Goal: Information Seeking & Learning: Learn about a topic

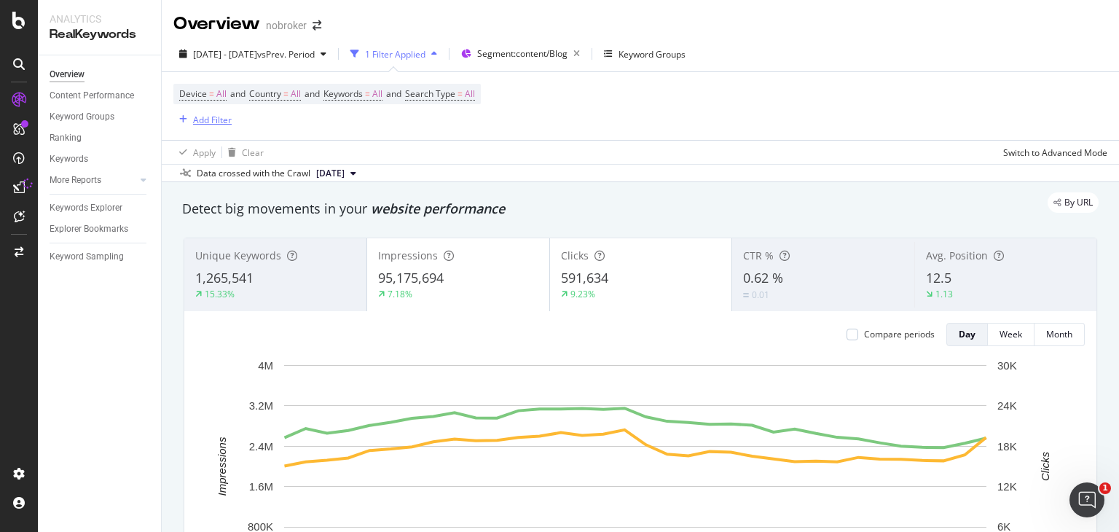
click at [213, 120] on div "Add Filter" at bounding box center [212, 120] width 39 height 12
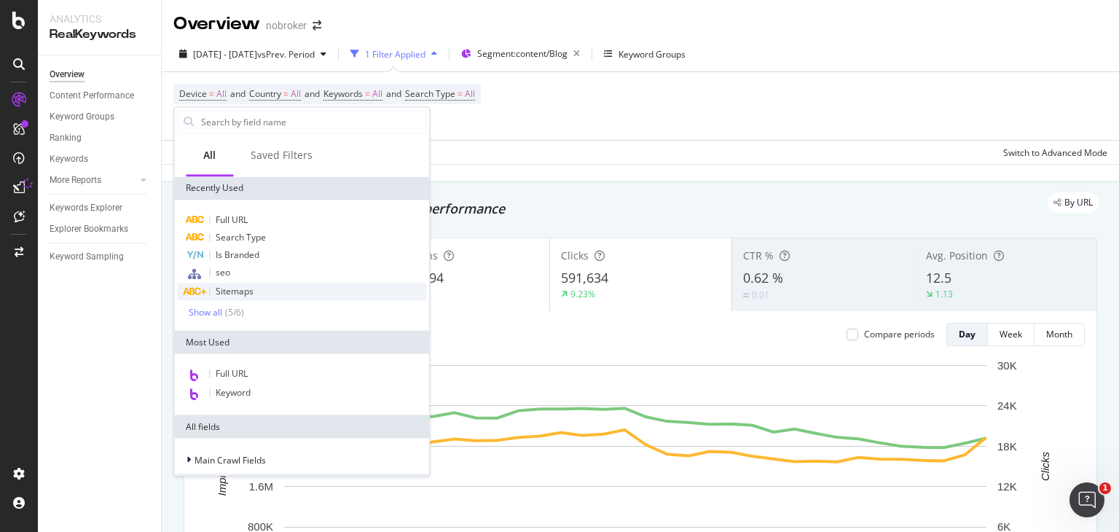
click at [237, 286] on span "Sitemaps" at bounding box center [235, 291] width 38 height 12
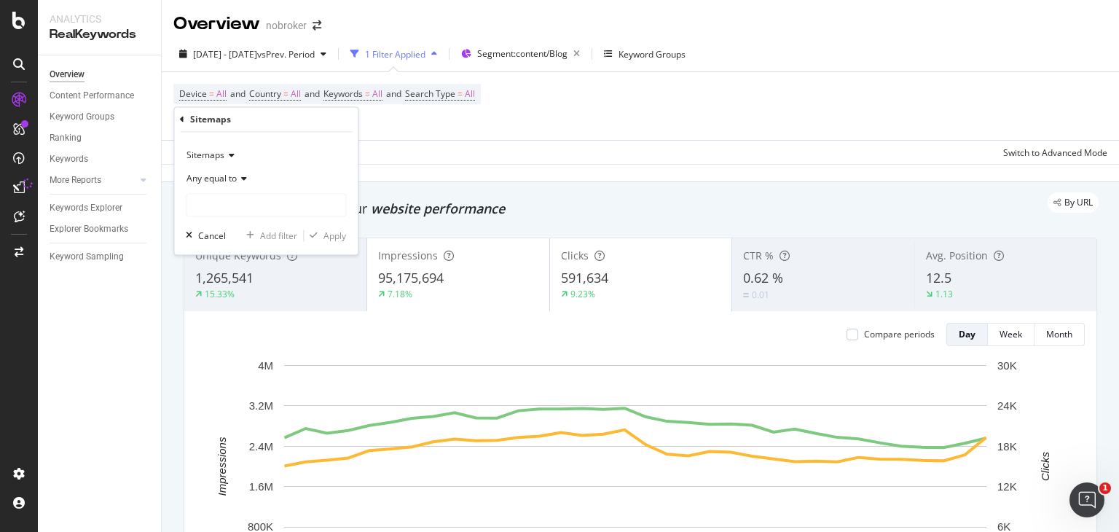
click at [240, 173] on div "Any equal to" at bounding box center [266, 179] width 160 height 23
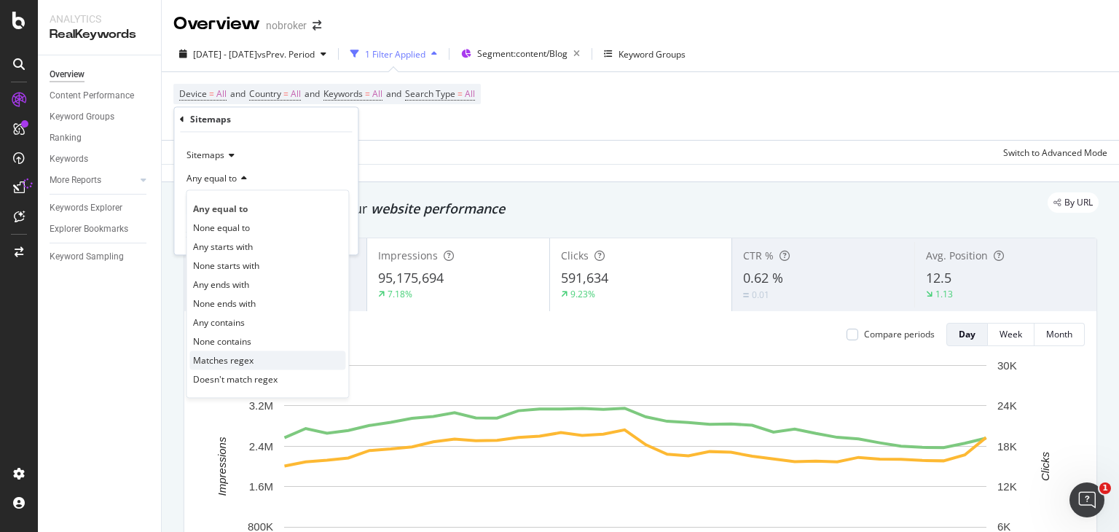
click at [240, 358] on span "Matches regex" at bounding box center [223, 360] width 60 height 12
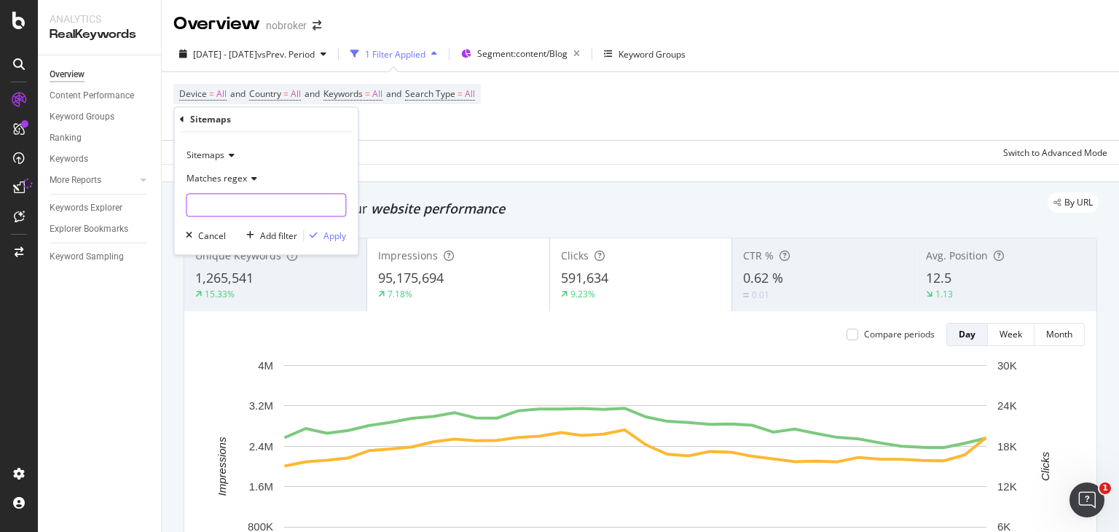
click at [227, 205] on input "text" at bounding box center [265, 205] width 159 height 23
paste input "landlord.xml"
type input "landlord.xml"
click at [322, 240] on div "Apply" at bounding box center [325, 235] width 42 height 13
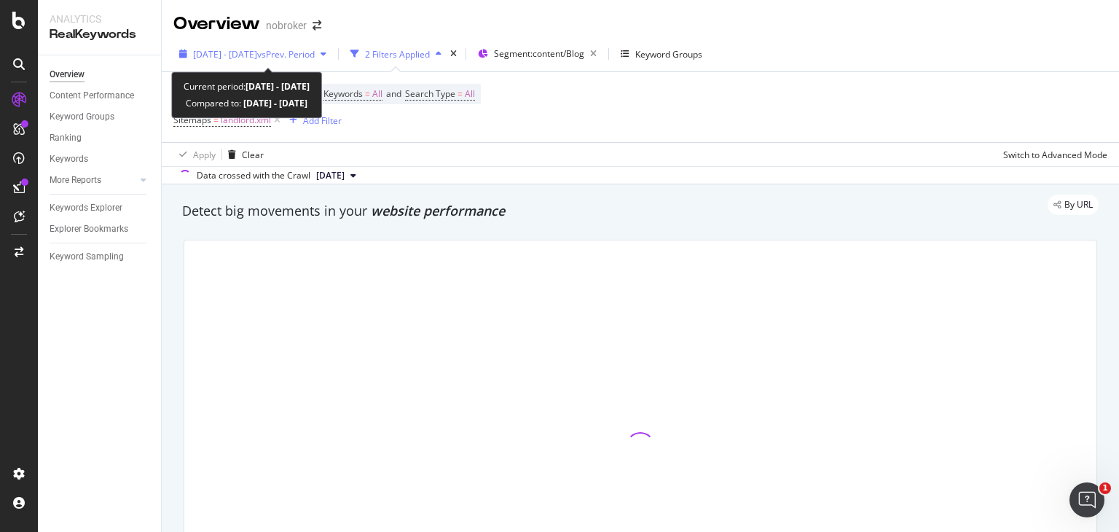
click at [299, 55] on span "vs Prev. Period" at bounding box center [286, 54] width 58 height 12
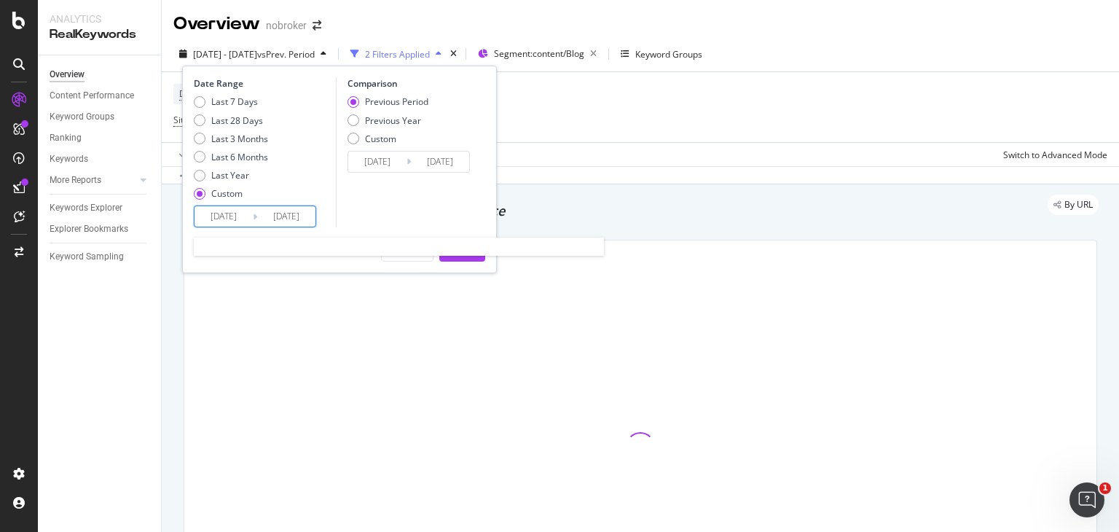
click at [228, 216] on input "[DATE]" at bounding box center [224, 216] width 58 height 20
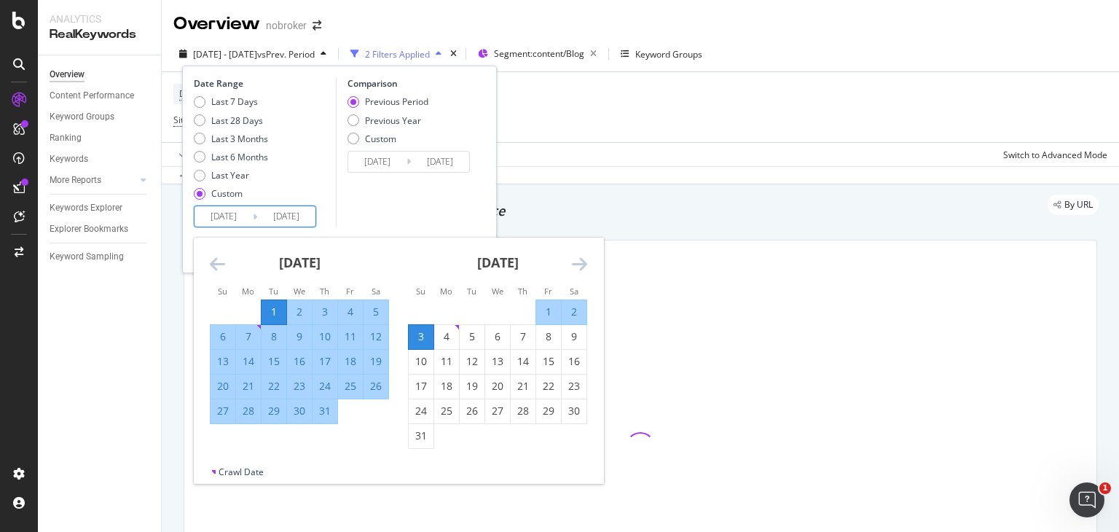
click at [549, 313] on div "1" at bounding box center [548, 312] width 25 height 15
type input "[DATE]"
type input "2025/07/29"
type input "[DATE]"
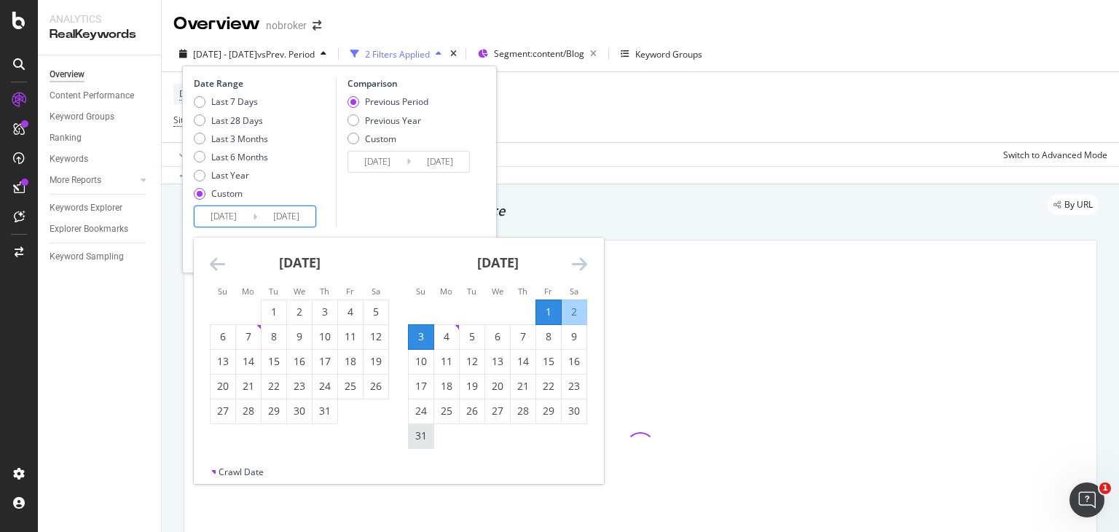
click at [424, 436] on div "31" at bounding box center [421, 435] width 25 height 15
type input "[DATE]"
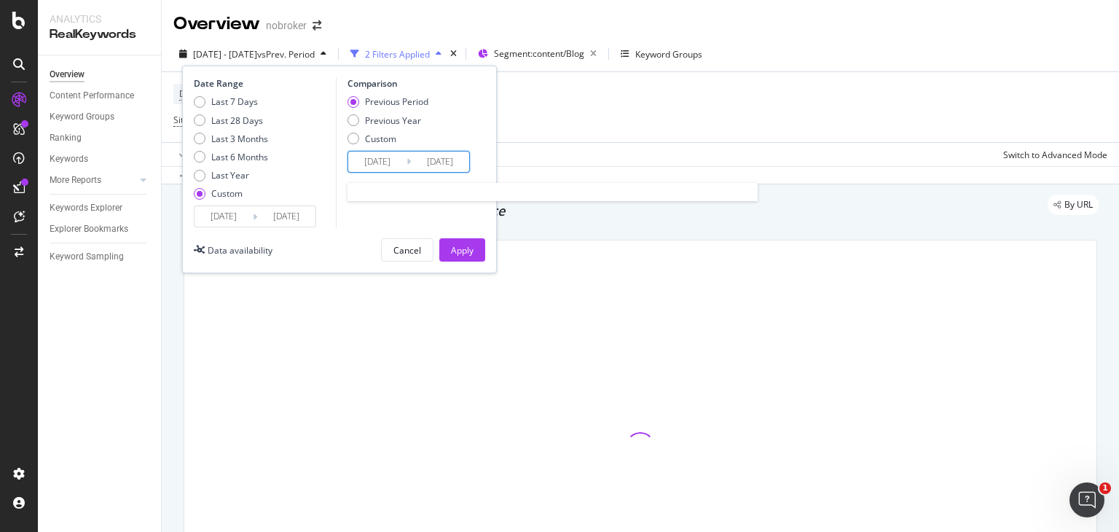
click at [385, 157] on input "[DATE]" at bounding box center [377, 162] width 58 height 20
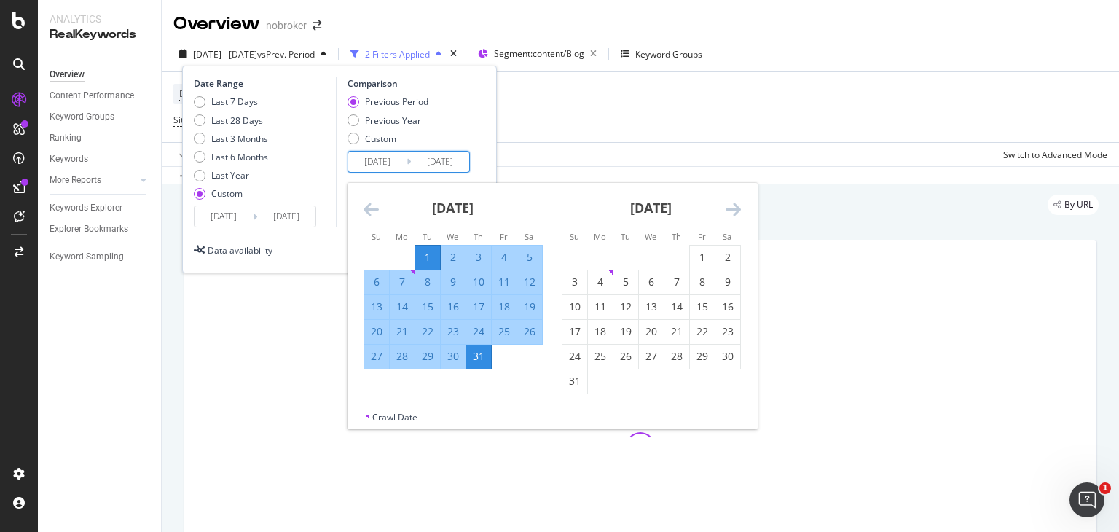
click at [370, 208] on icon "Move backward to switch to the previous month." at bounding box center [371, 208] width 15 height 17
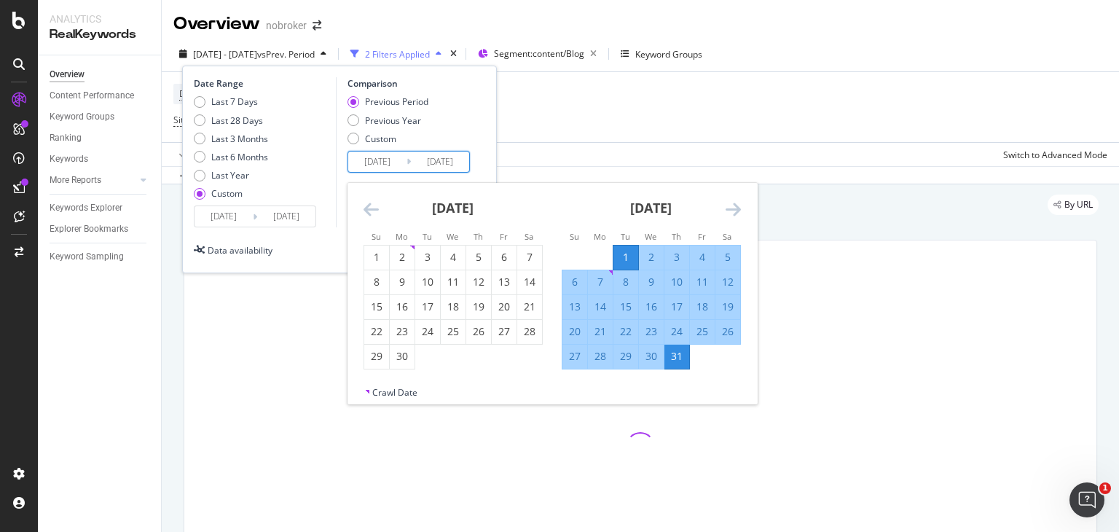
click at [370, 208] on icon "Move backward to switch to the previous month." at bounding box center [371, 208] width 15 height 17
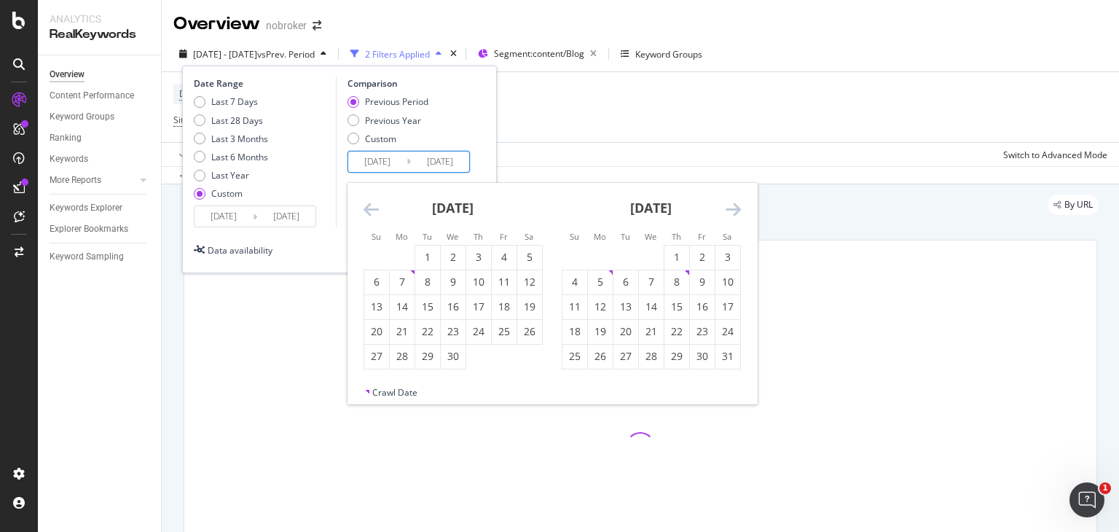
click at [370, 208] on icon "Move backward to switch to the previous month." at bounding box center [371, 208] width 15 height 17
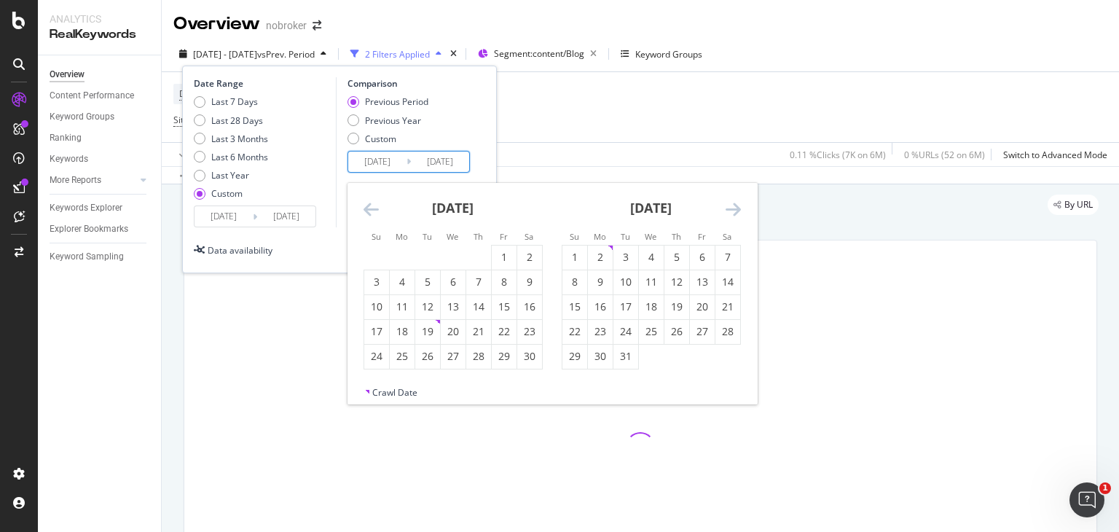
click at [370, 208] on icon "Move backward to switch to the previous month." at bounding box center [371, 208] width 15 height 17
click at [629, 253] on div "1" at bounding box center [625, 257] width 25 height 15
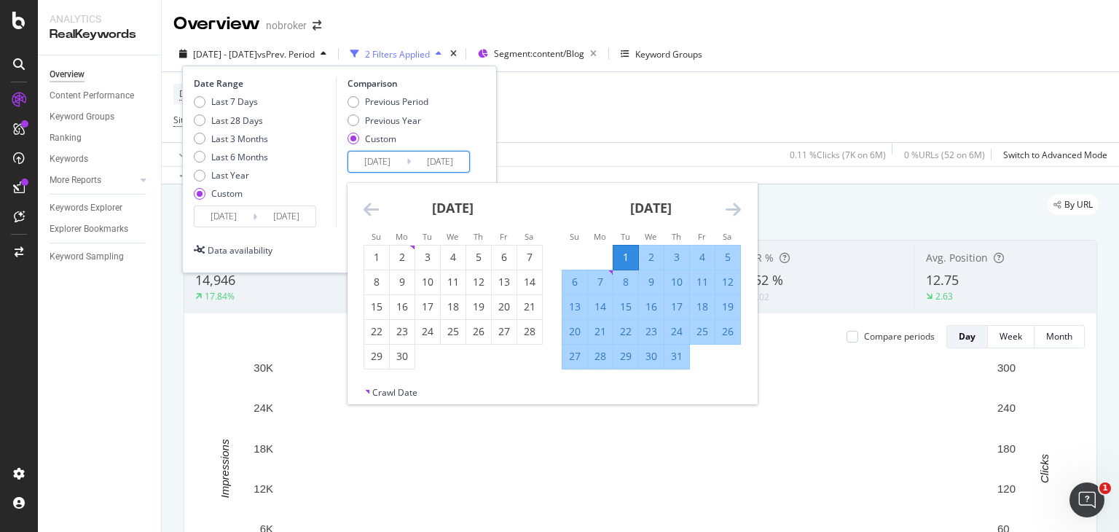
type input "[DATE]"
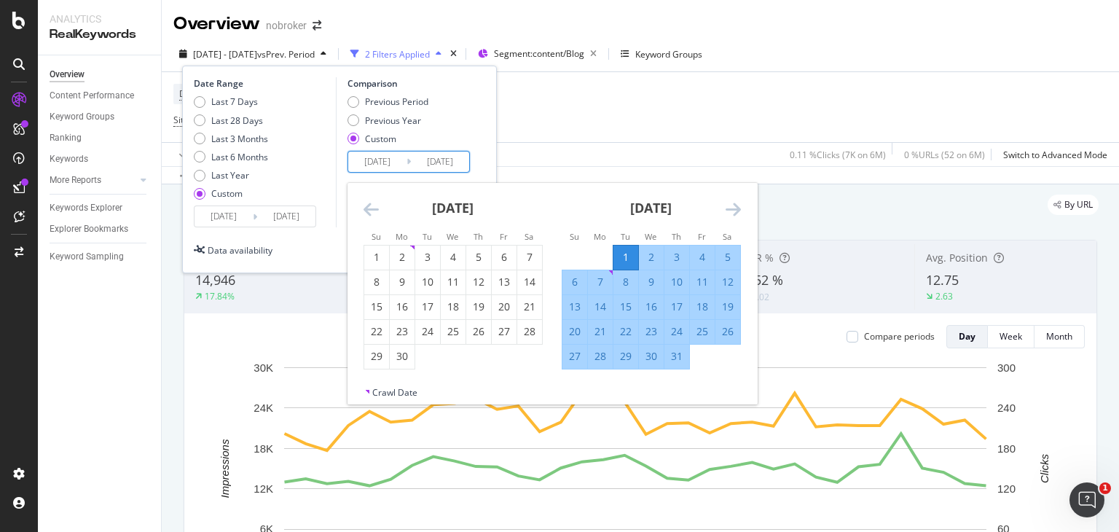
click at [626, 255] on div "1" at bounding box center [625, 257] width 25 height 15
type input "[DATE]"
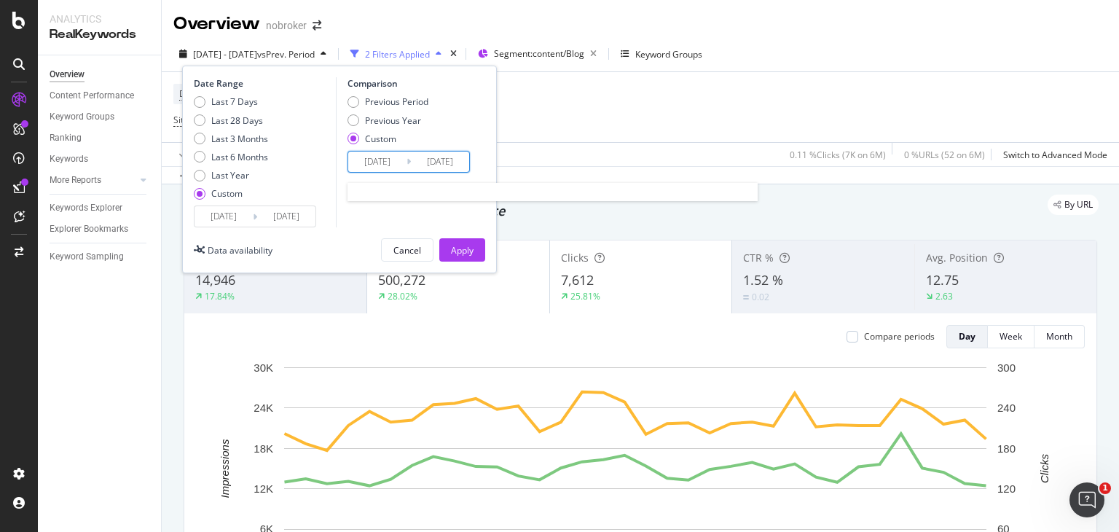
click at [404, 158] on input "[DATE]" at bounding box center [377, 162] width 58 height 20
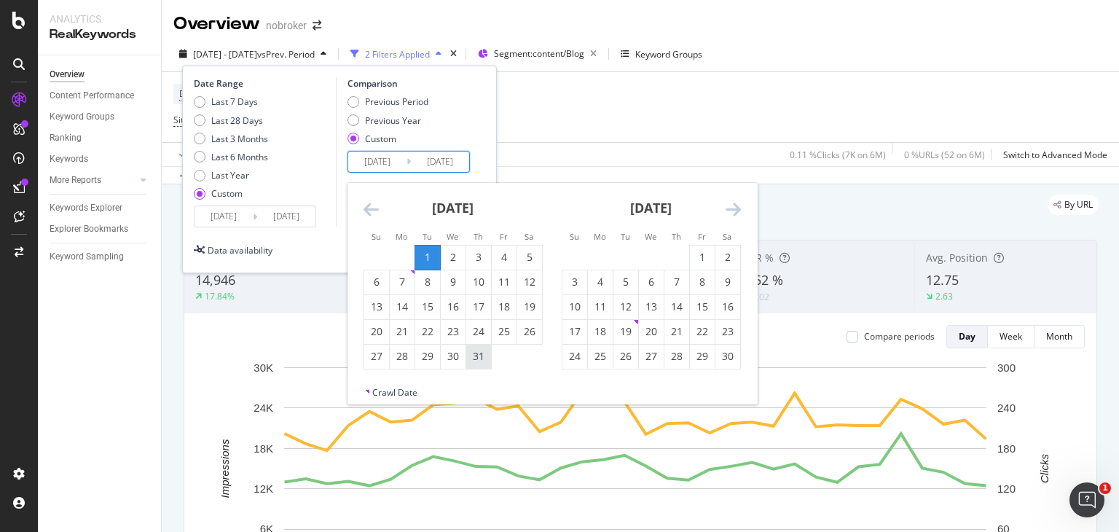
click at [475, 356] on div "31" at bounding box center [478, 356] width 25 height 15
click at [427, 255] on div "1" at bounding box center [427, 257] width 25 height 15
type input "[DATE]"
click at [381, 157] on input "[DATE]" at bounding box center [377, 162] width 58 height 20
click at [426, 251] on div "1" at bounding box center [427, 257] width 25 height 15
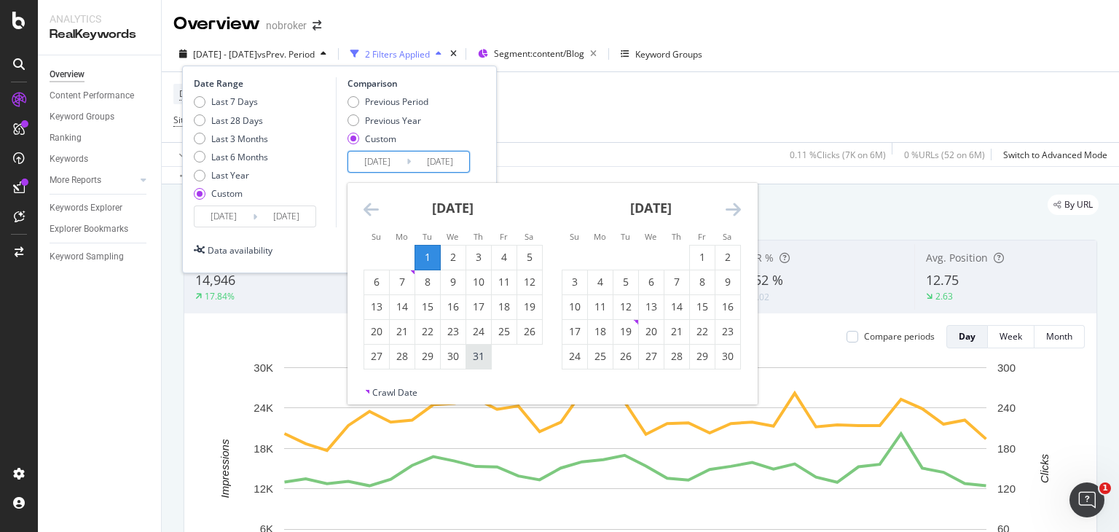
click at [479, 350] on div "31" at bounding box center [478, 356] width 25 height 15
type input "[DATE]"
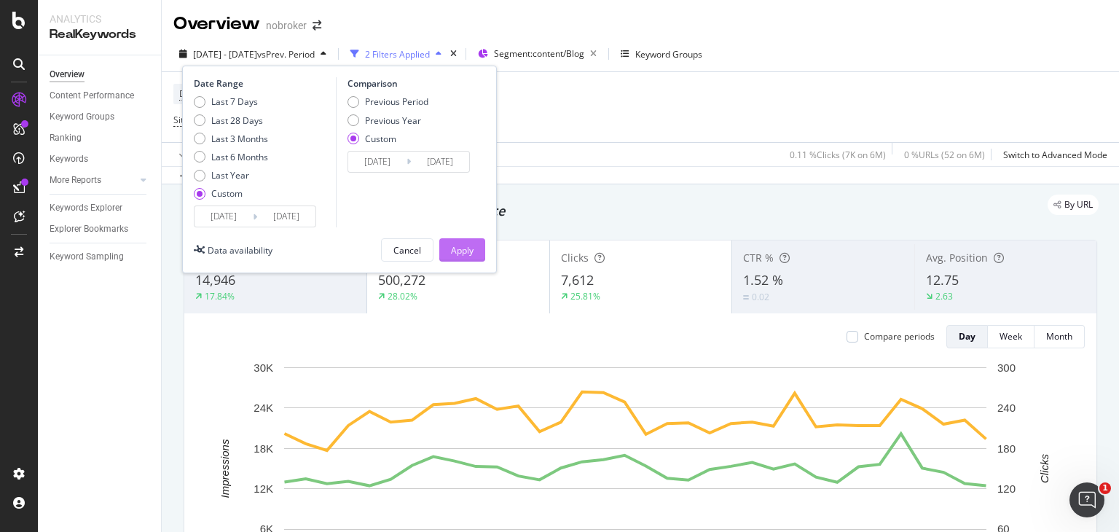
click at [457, 243] on div "Apply" at bounding box center [462, 250] width 23 height 22
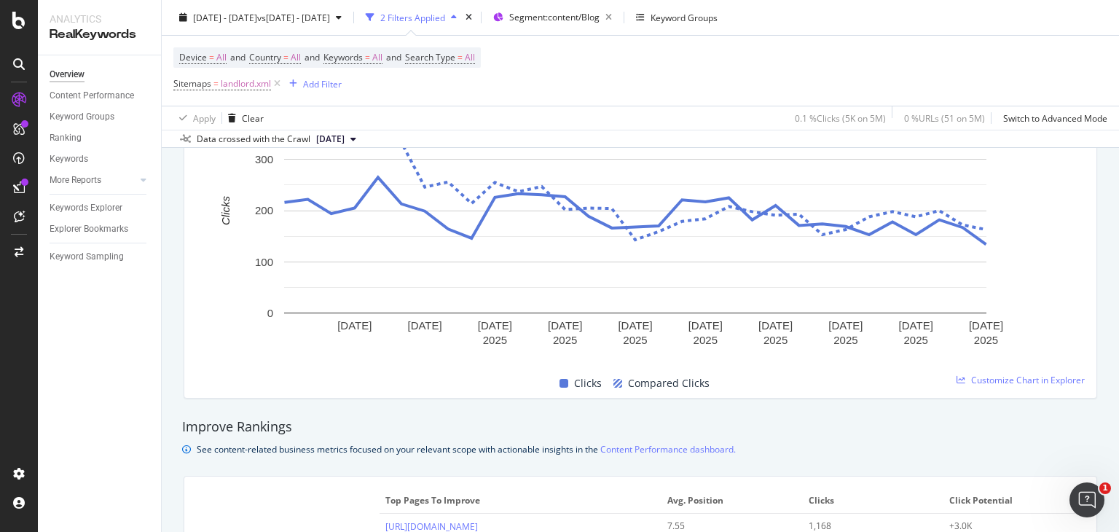
scroll to position [723, 0]
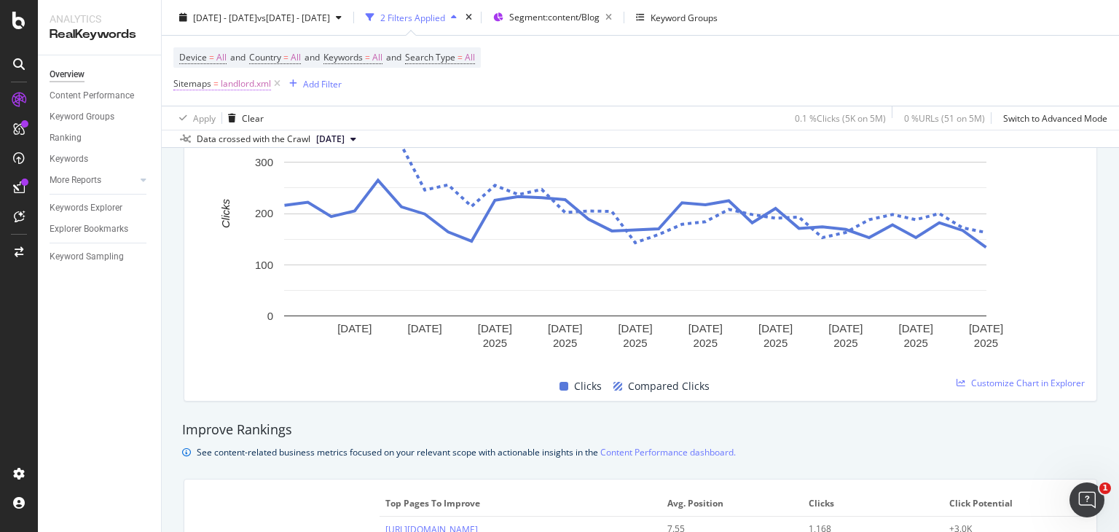
click at [222, 82] on span "landlord.xml" at bounding box center [246, 84] width 50 height 20
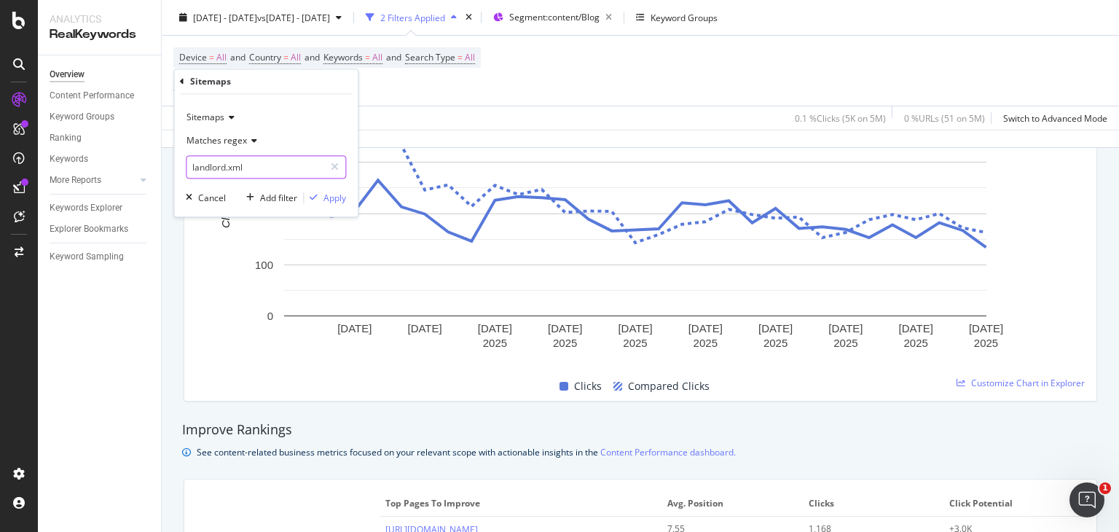
click at [256, 167] on input "landlord.xml" at bounding box center [255, 167] width 138 height 23
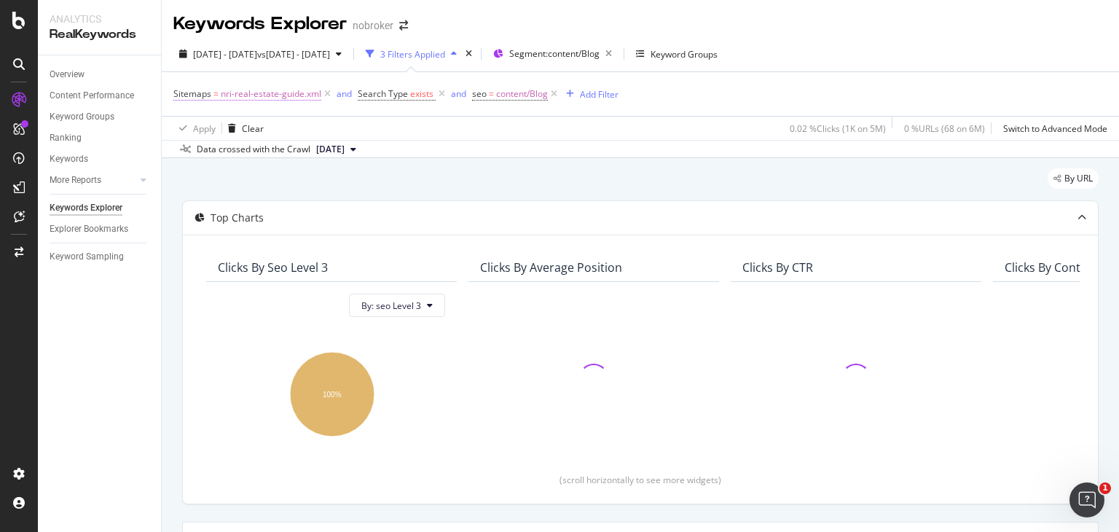
click at [251, 90] on span "nri-real-estate-guide.xml" at bounding box center [271, 94] width 101 height 20
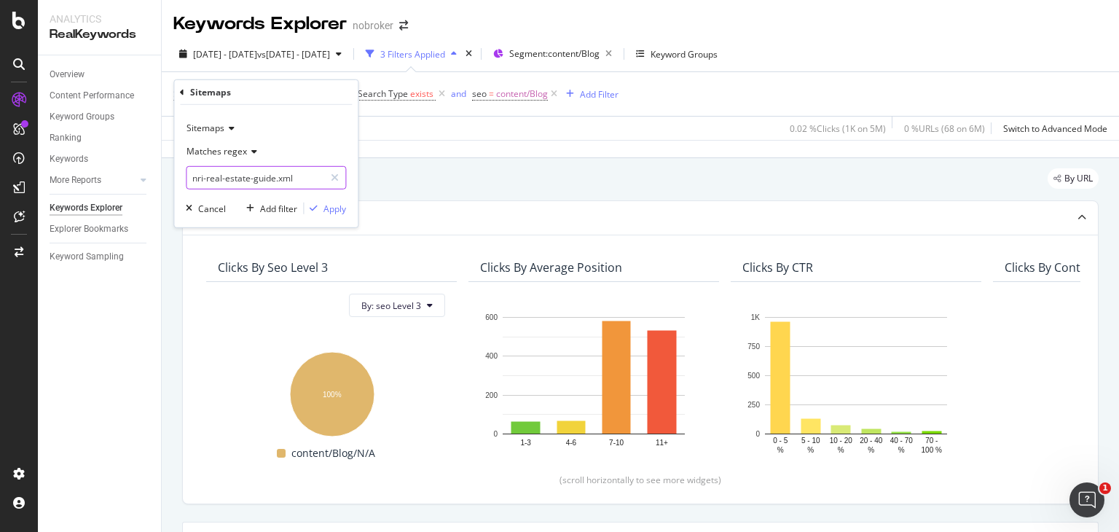
click at [281, 178] on input "nri-real-estate-guide.xml" at bounding box center [255, 177] width 138 height 23
paste input "landlord.xml"
type input "landlord.xml"
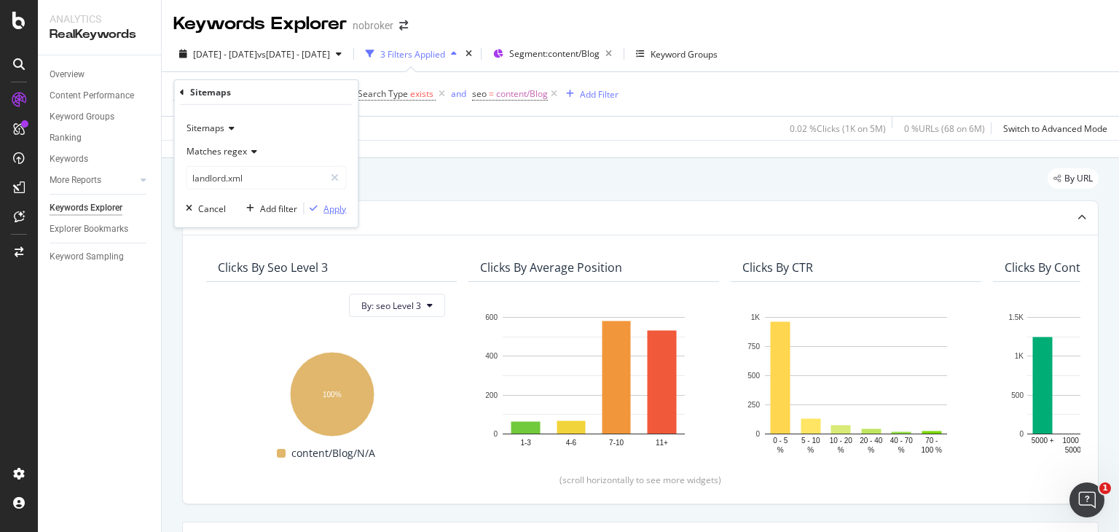
click at [330, 207] on div "Apply" at bounding box center [334, 208] width 23 height 12
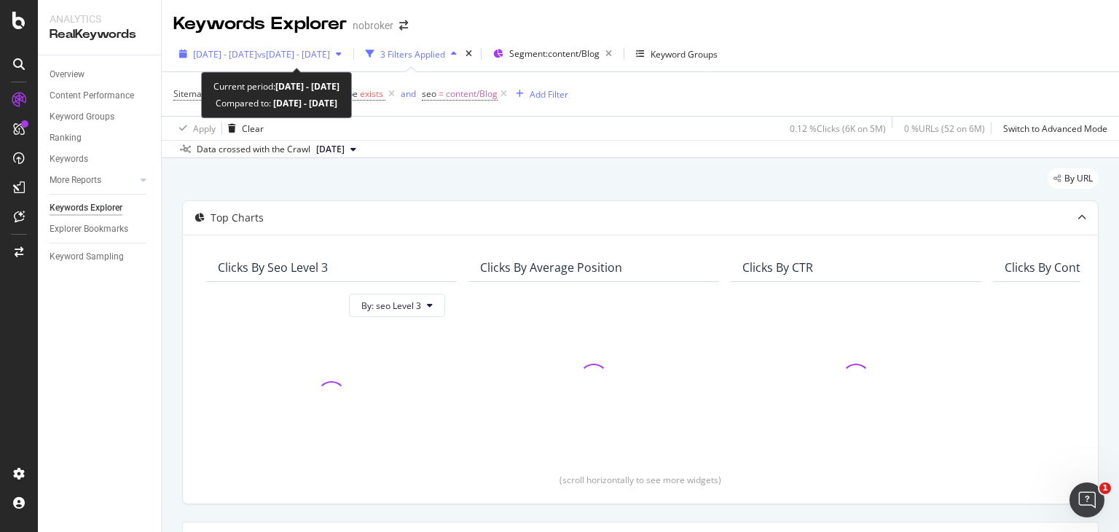
click at [305, 54] on span "vs [DATE] - [DATE]" at bounding box center [293, 54] width 73 height 12
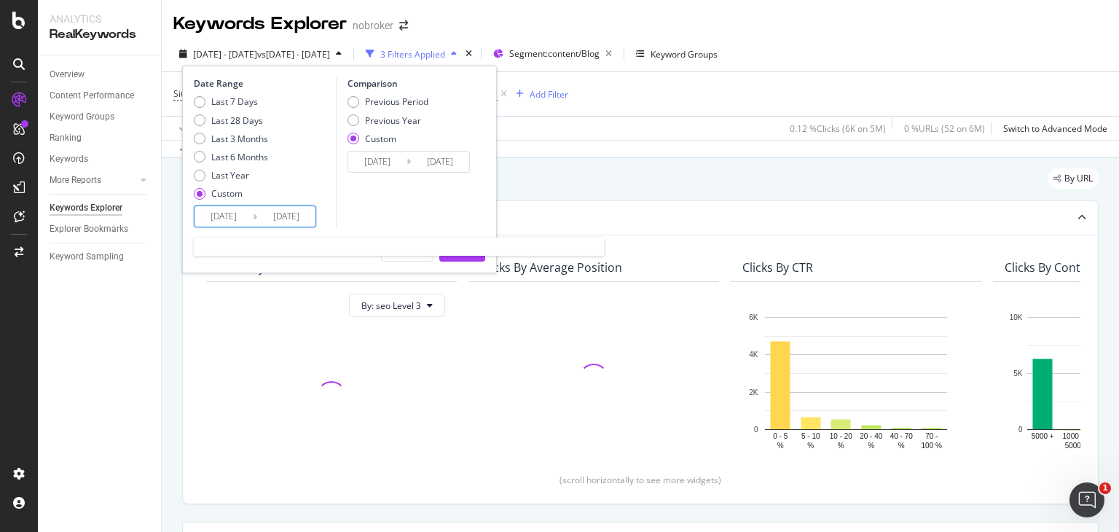
click at [235, 211] on input "[DATE]" at bounding box center [224, 216] width 58 height 20
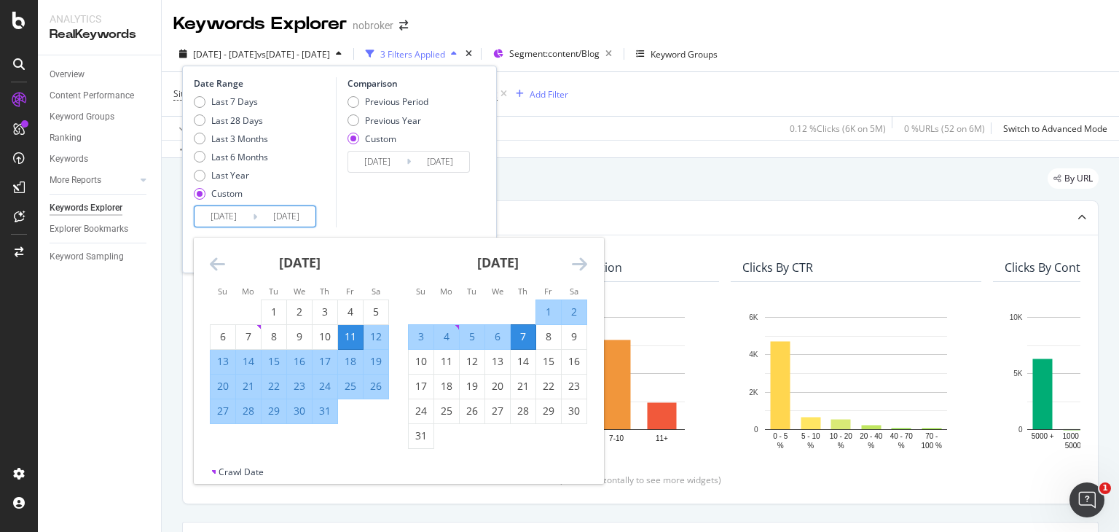
click at [543, 313] on div "1" at bounding box center [548, 312] width 25 height 15
type input "[DATE]"
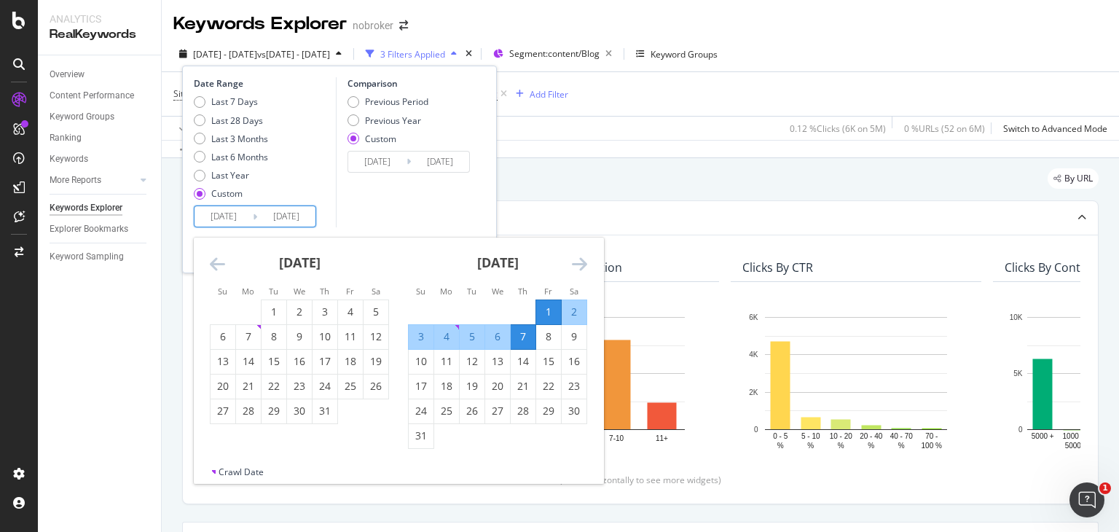
click at [543, 313] on div "1" at bounding box center [548, 312] width 25 height 15
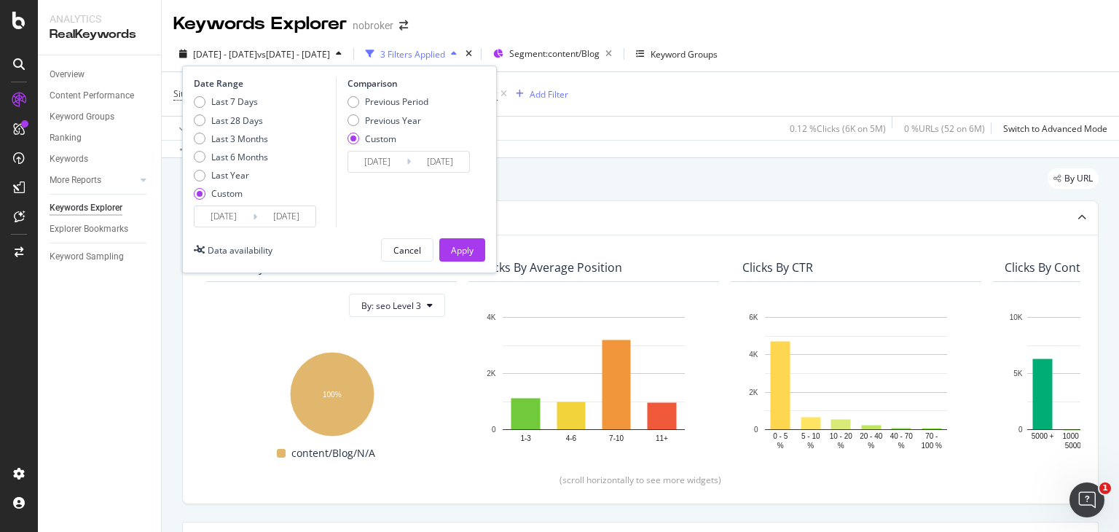
click at [259, 216] on input "[DATE]" at bounding box center [286, 216] width 58 height 20
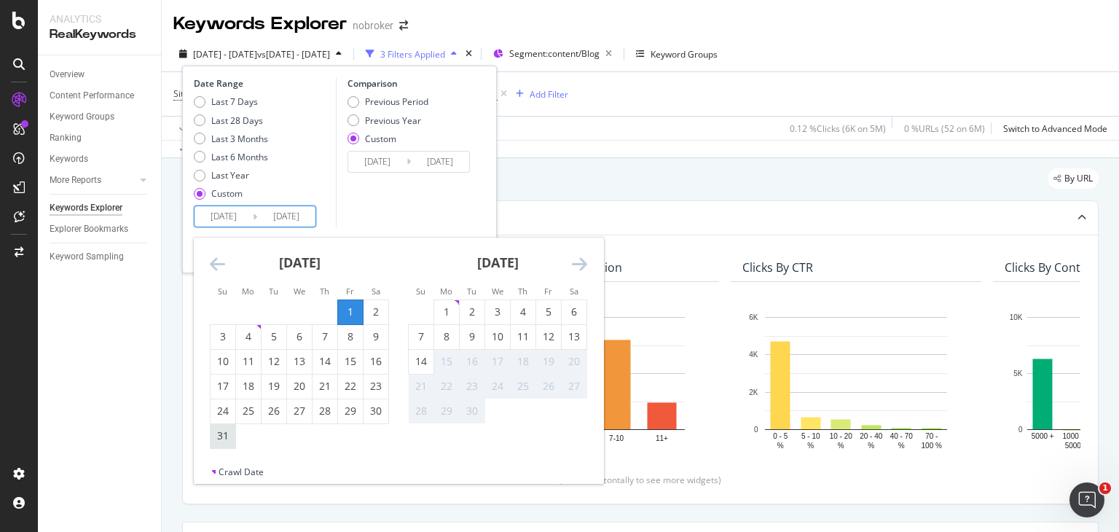
click at [223, 432] on div "31" at bounding box center [223, 435] width 25 height 15
type input "[DATE]"
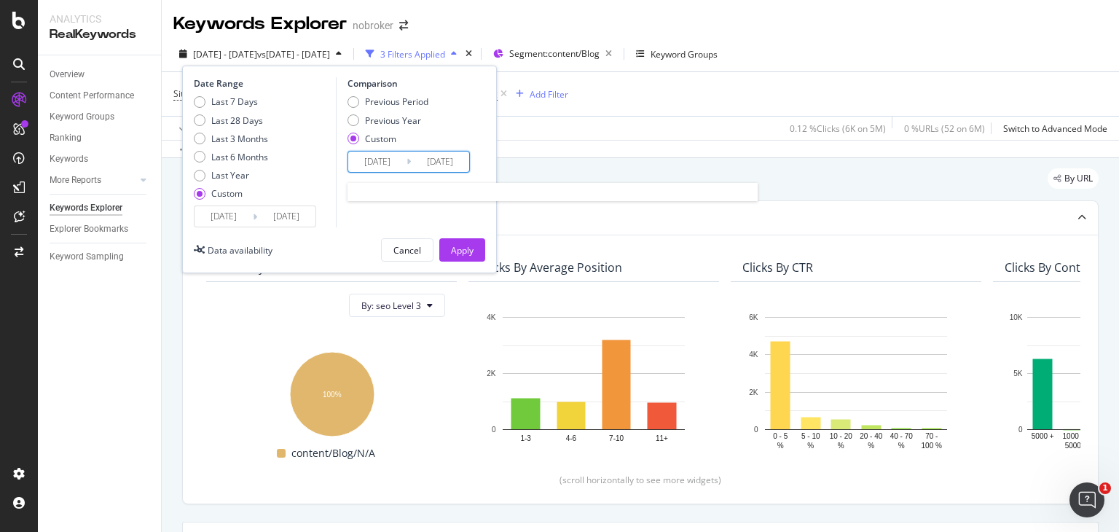
click at [401, 155] on input "[DATE]" at bounding box center [377, 162] width 58 height 20
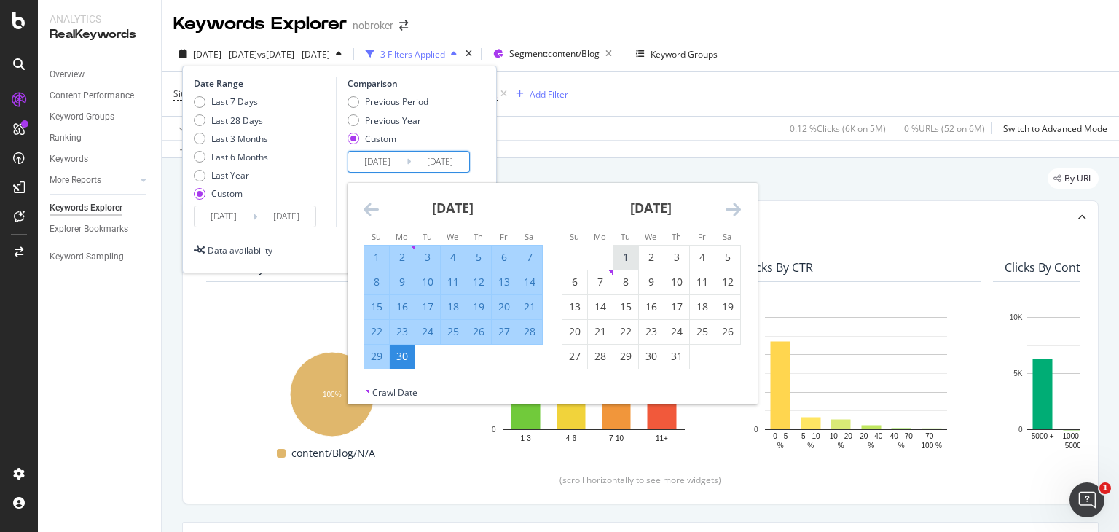
click at [632, 248] on div "1" at bounding box center [625, 257] width 25 height 24
type input "[DATE]"
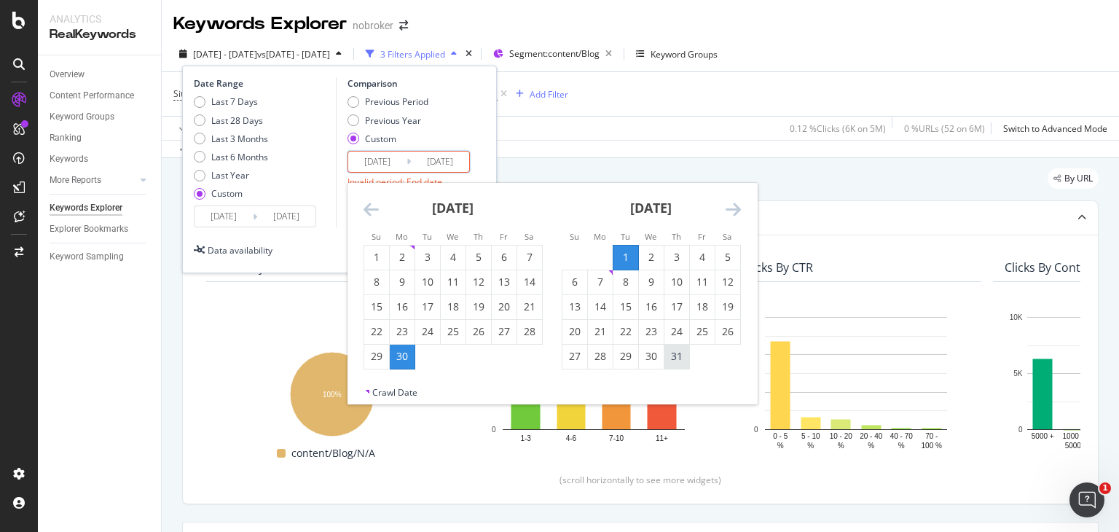
click at [672, 350] on div "31" at bounding box center [676, 356] width 25 height 15
type input "[DATE]"
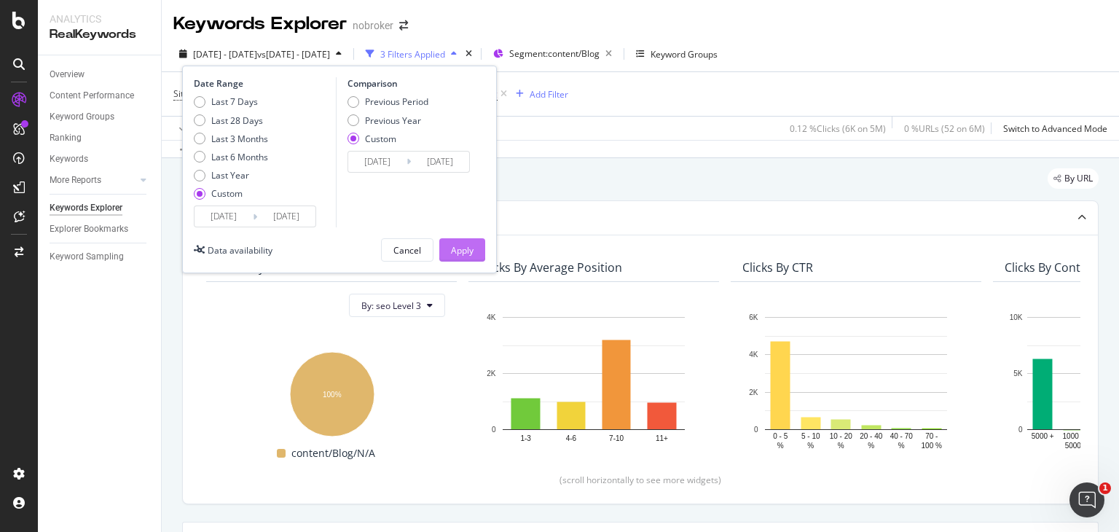
click at [476, 242] on button "Apply" at bounding box center [462, 249] width 46 height 23
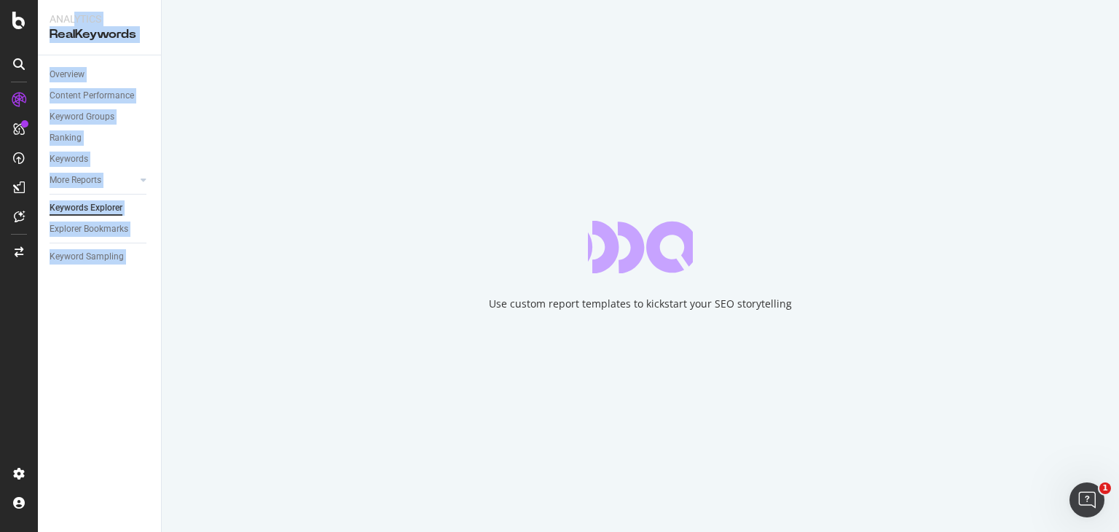
drag, startPoint x: 476, startPoint y: 242, endPoint x: 73, endPoint y: -63, distance: 505.4
click at [73, 0] on html "Analytics RealKeywords Overview Content Performance Keyword Groups Ranking Keyw…" at bounding box center [559, 266] width 1119 height 532
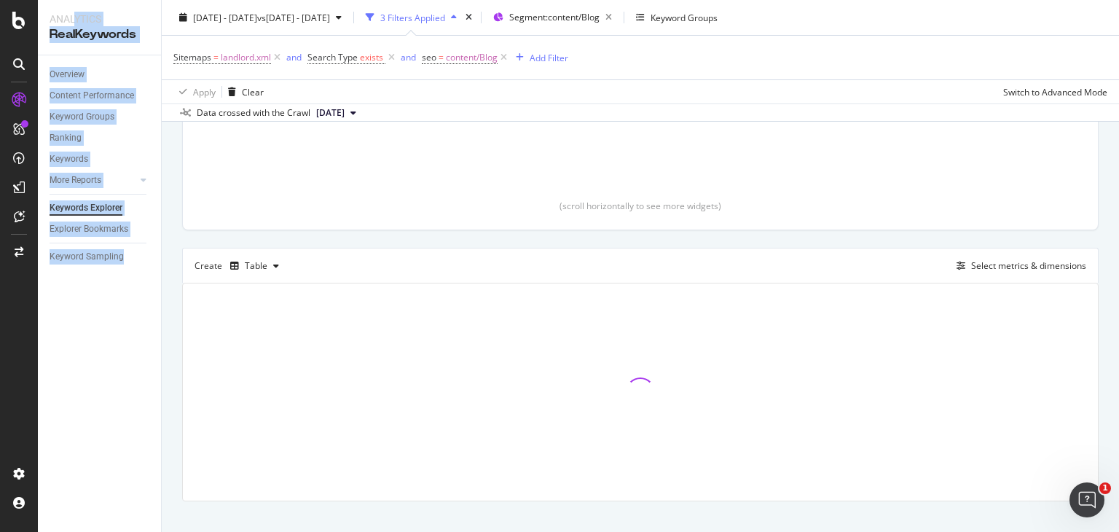
scroll to position [294, 0]
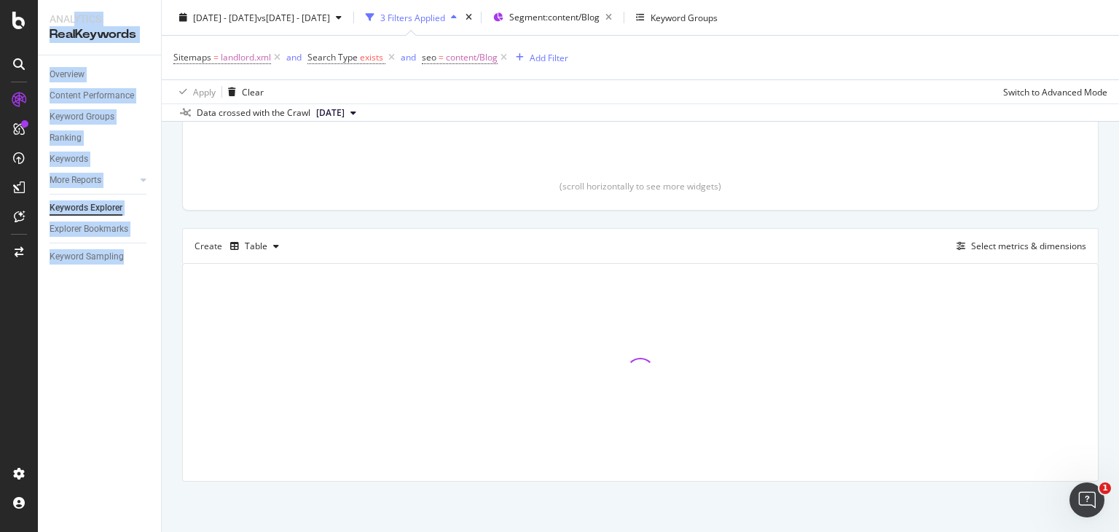
click at [122, 300] on div "Overview Content Performance Keyword Groups Ranking Keywords More Reports Count…" at bounding box center [99, 293] width 123 height 476
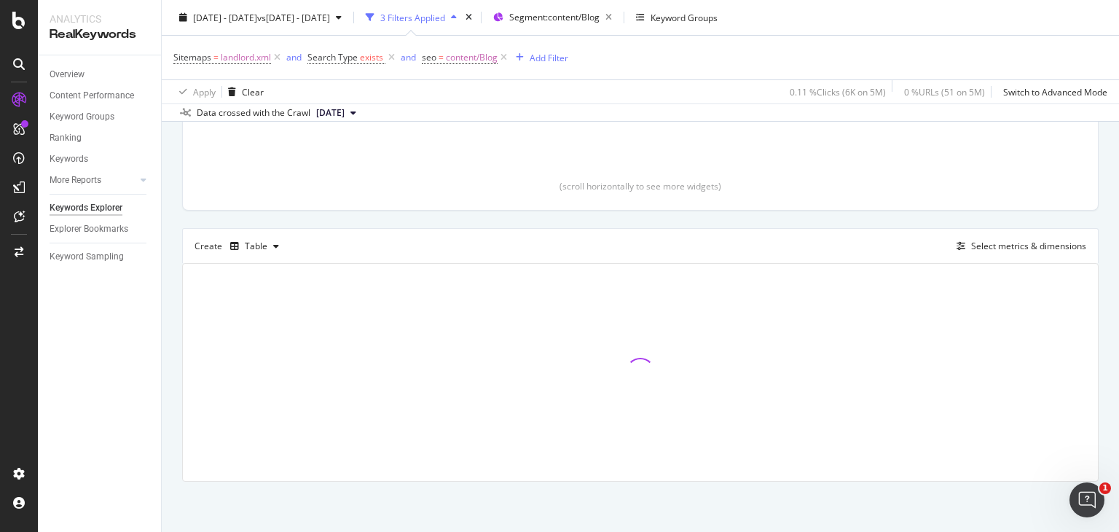
drag, startPoint x: 122, startPoint y: 300, endPoint x: 150, endPoint y: 343, distance: 51.1
click at [150, 343] on div "Overview Content Performance Keyword Groups Ranking Keywords More Reports Count…" at bounding box center [99, 293] width 123 height 476
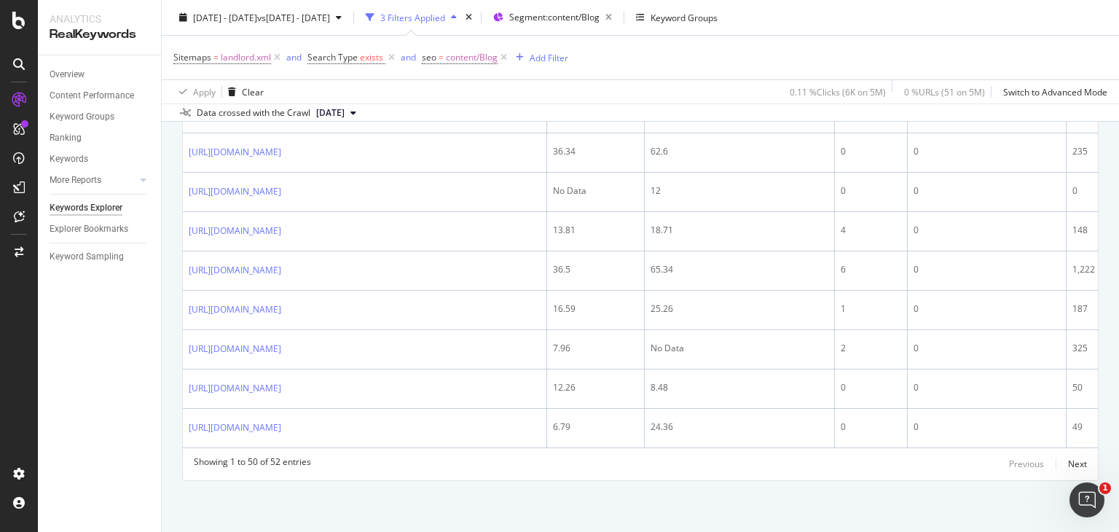
scroll to position [2352, 0]
click at [1068, 461] on div "Next" at bounding box center [1077, 463] width 19 height 12
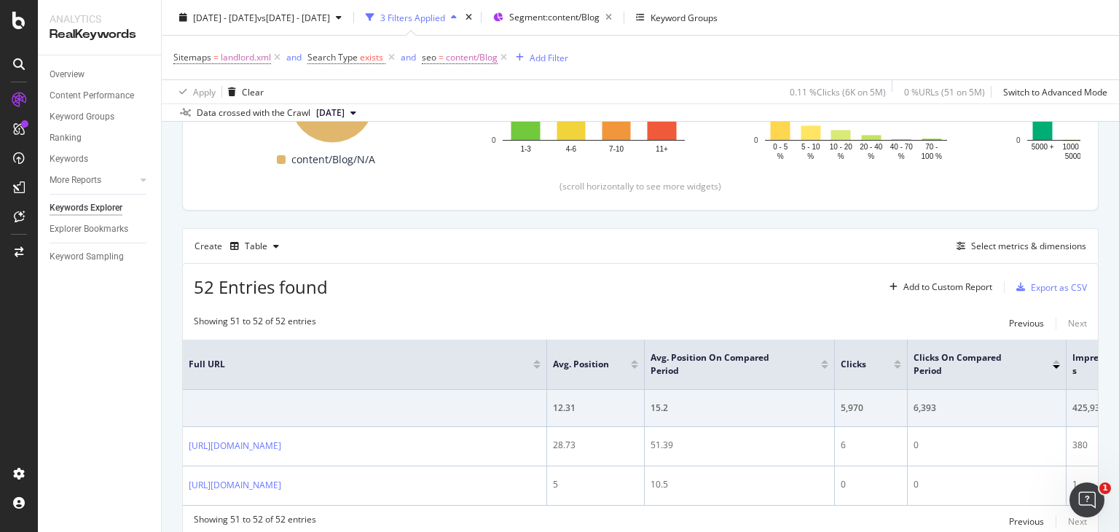
scroll to position [360, 0]
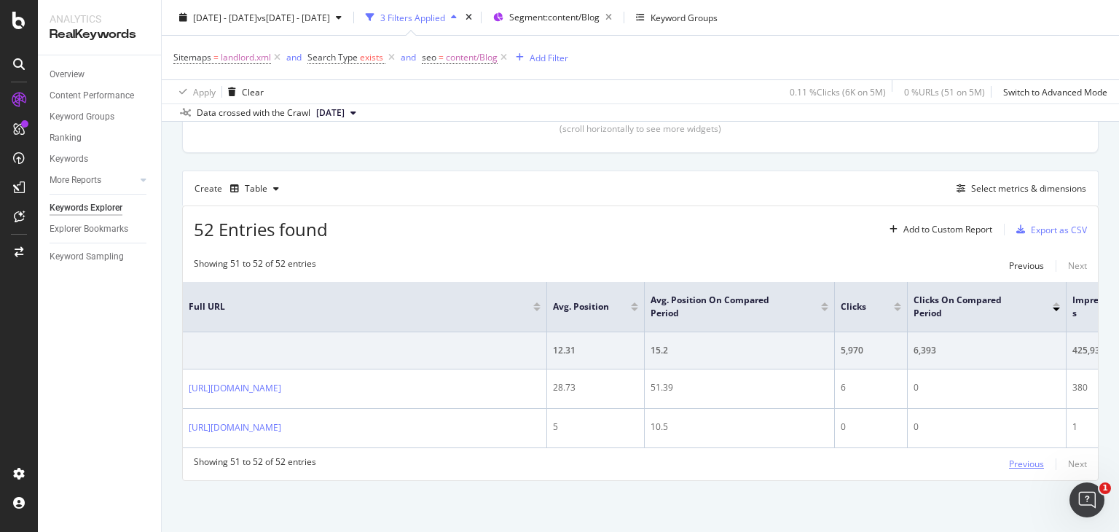
click at [1014, 460] on div "Previous" at bounding box center [1026, 463] width 35 height 12
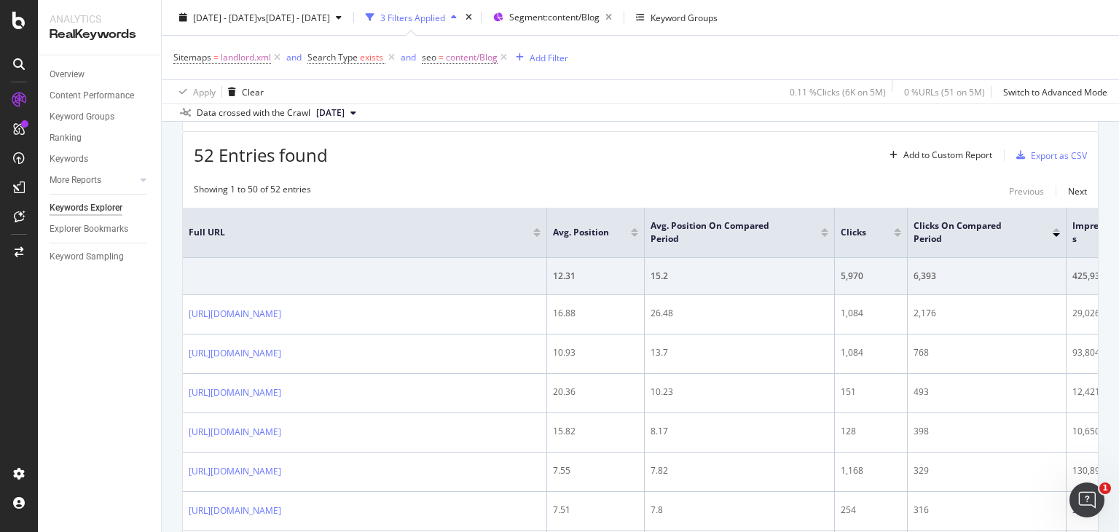
scroll to position [0, 0]
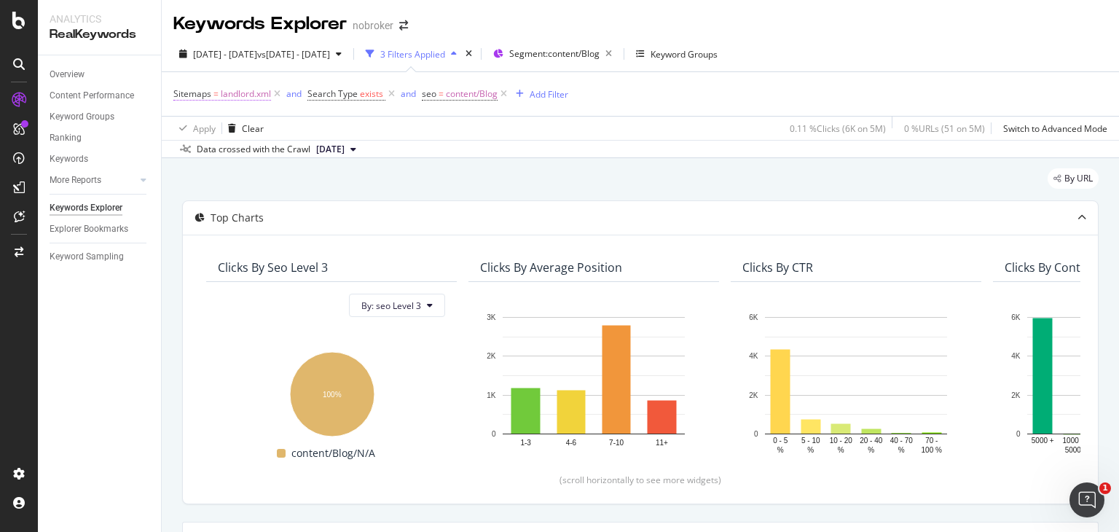
click at [235, 97] on span "landlord.xml" at bounding box center [246, 94] width 50 height 20
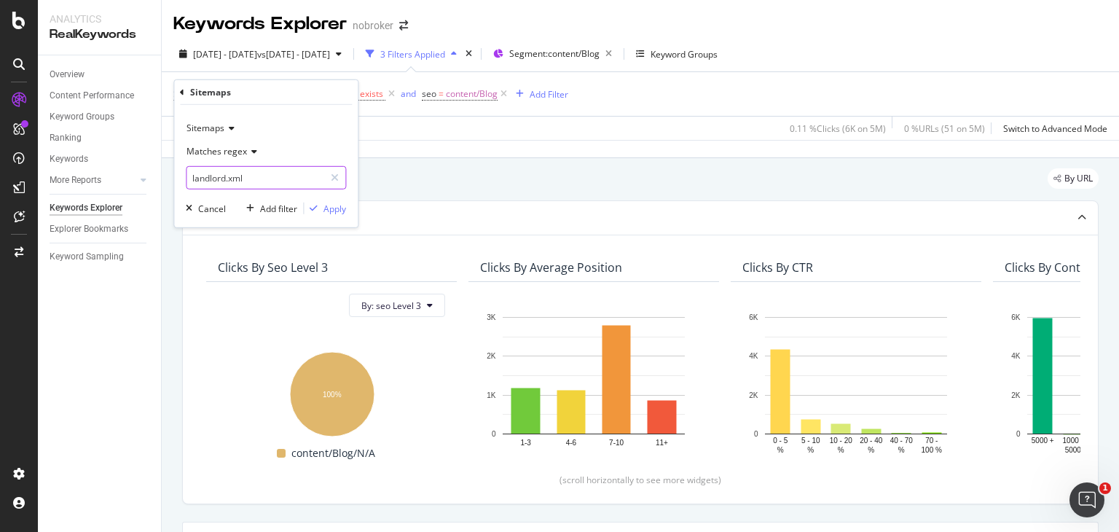
click at [254, 173] on input "landlord.xml" at bounding box center [255, 177] width 138 height 23
paste input "property-management.xml"
type input "property-management.xml"
click at [323, 211] on div "button" at bounding box center [314, 208] width 20 height 9
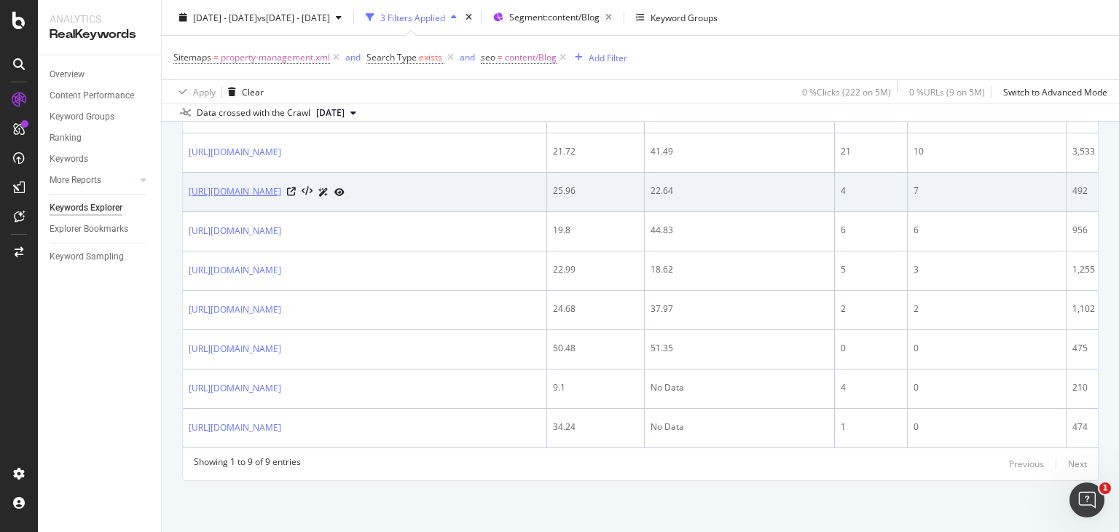
scroll to position [653, 0]
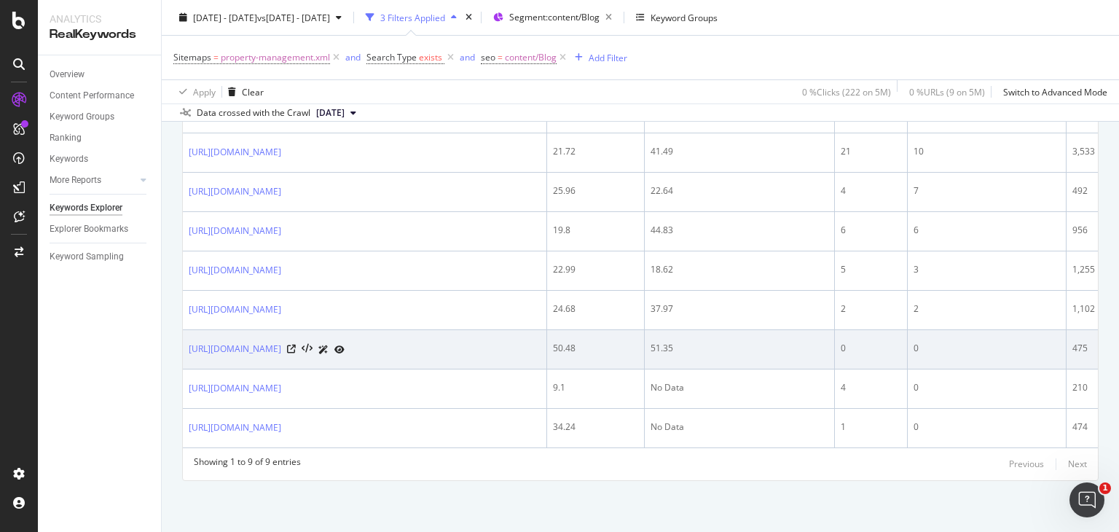
drag, startPoint x: 186, startPoint y: 341, endPoint x: 469, endPoint y: 351, distance: 282.8
click at [469, 351] on td "[URL][DOMAIN_NAME]" at bounding box center [365, 349] width 364 height 39
copy link "[URL][DOMAIN_NAME]"
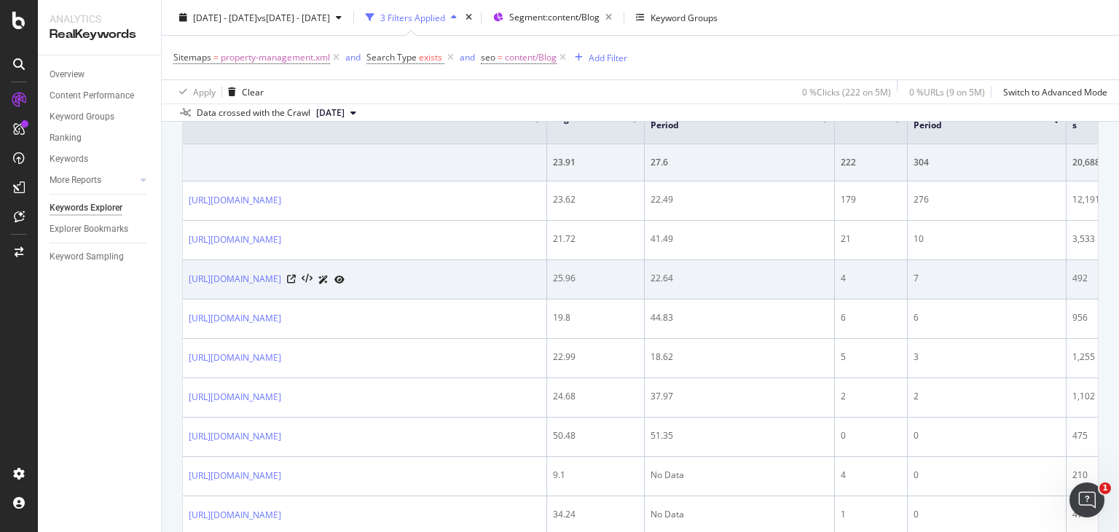
drag, startPoint x: 185, startPoint y: 280, endPoint x: 226, endPoint y: 318, distance: 55.7
click at [226, 299] on td "[URL][DOMAIN_NAME]" at bounding box center [365, 279] width 364 height 39
copy link "[URL][DOMAIN_NAME]"
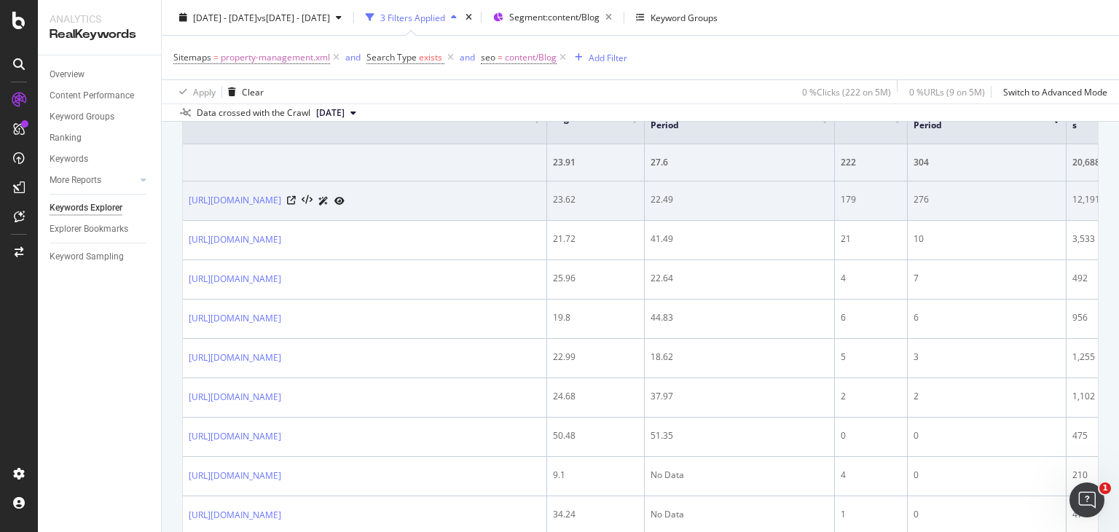
scroll to position [508, 0]
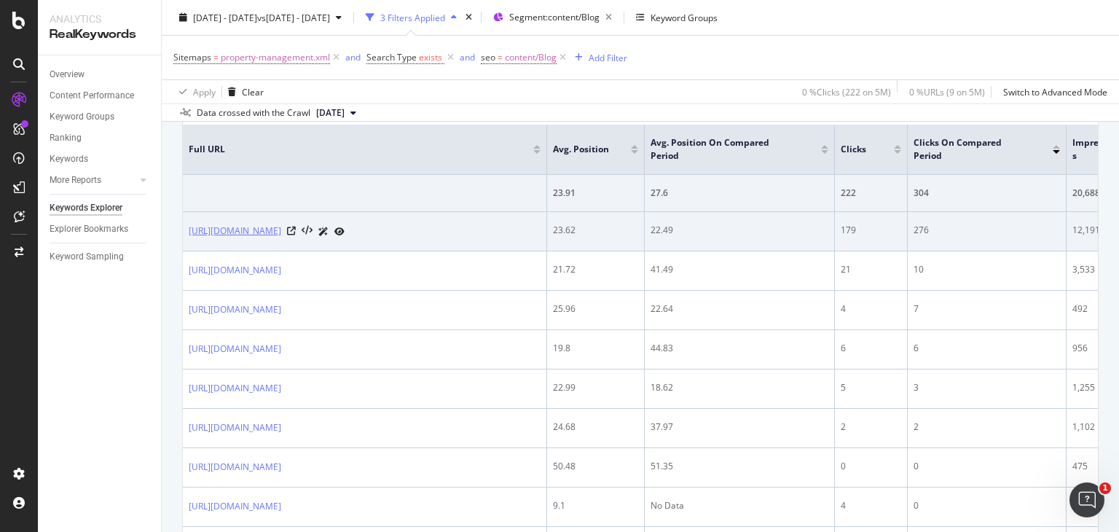
drag, startPoint x: 183, startPoint y: 217, endPoint x: 216, endPoint y: 244, distance: 43.0
click at [216, 244] on td "[URL][DOMAIN_NAME]" at bounding box center [365, 231] width 364 height 39
copy link "[URL][DOMAIN_NAME]"
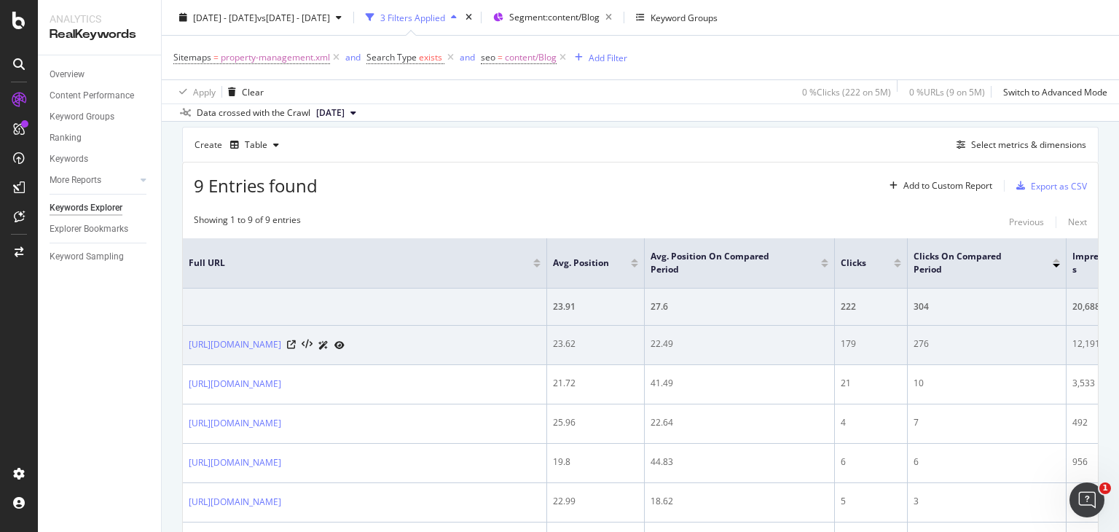
scroll to position [0, 0]
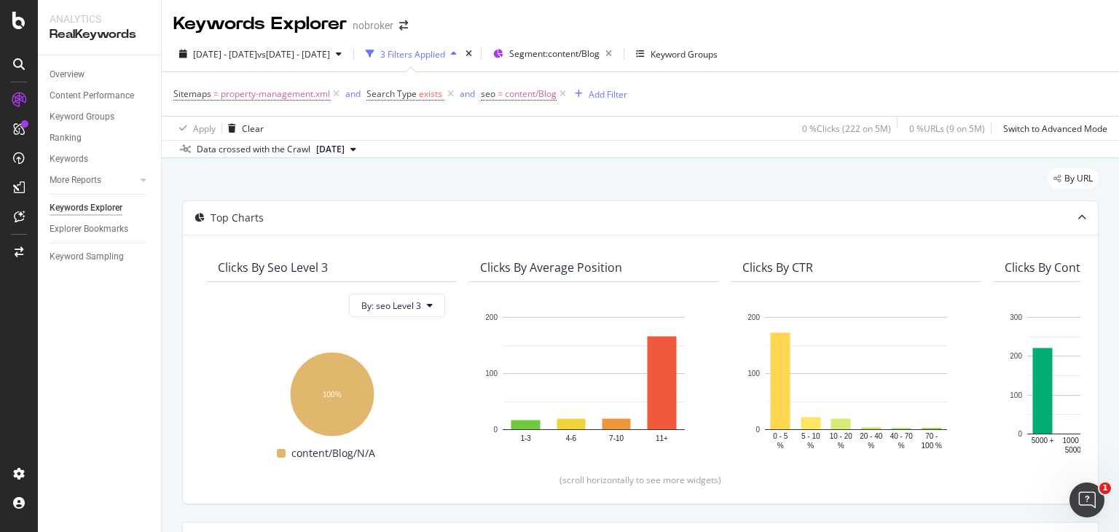
click at [227, 91] on span "property-management.xml" at bounding box center [275, 94] width 109 height 20
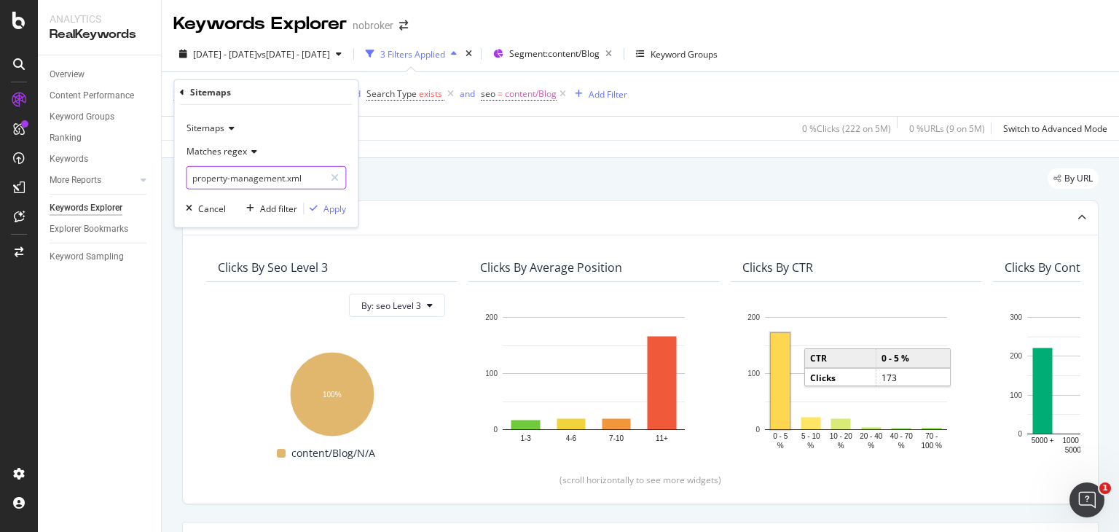
click at [309, 177] on input "property-management.xml" at bounding box center [255, 177] width 138 height 23
paste input "nri-real-estate-guide.xml"
type input "nri-real-estate-guide.xml"
click at [331, 209] on div "Apply" at bounding box center [334, 208] width 23 height 12
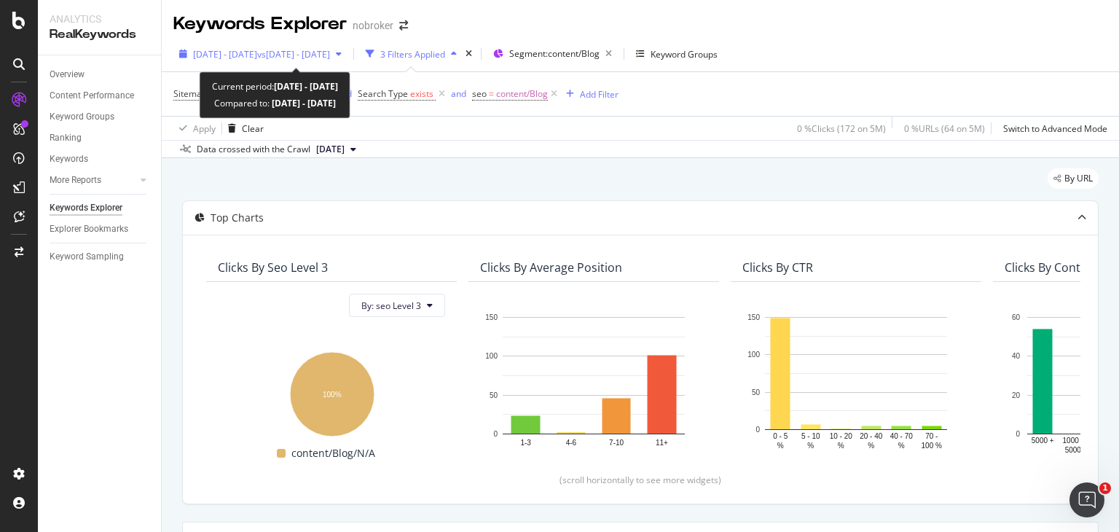
click at [290, 65] on button "[DATE] - [DATE] vs [DATE] - [DATE]" at bounding box center [260, 53] width 174 height 23
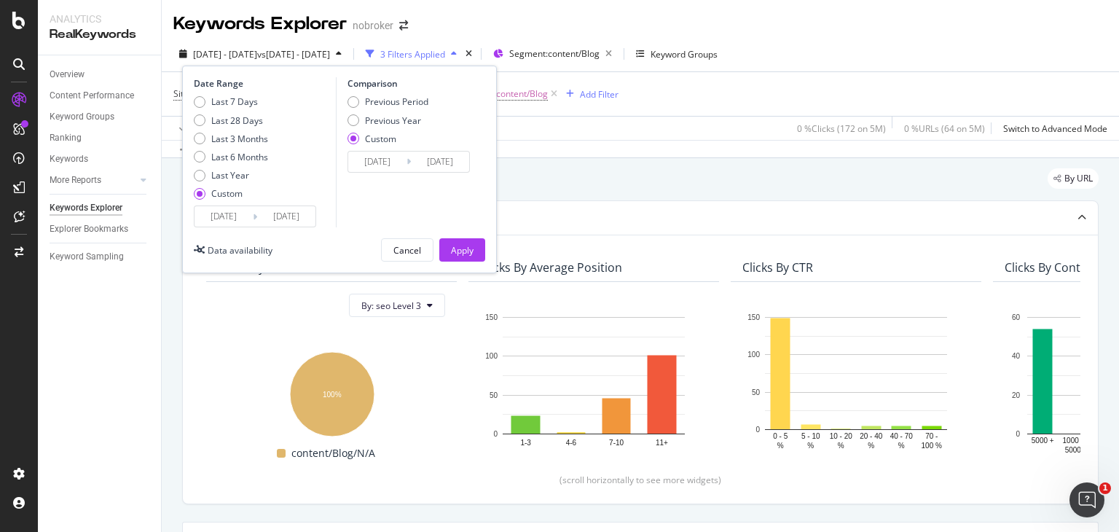
click at [238, 213] on input "[DATE]" at bounding box center [224, 216] width 58 height 20
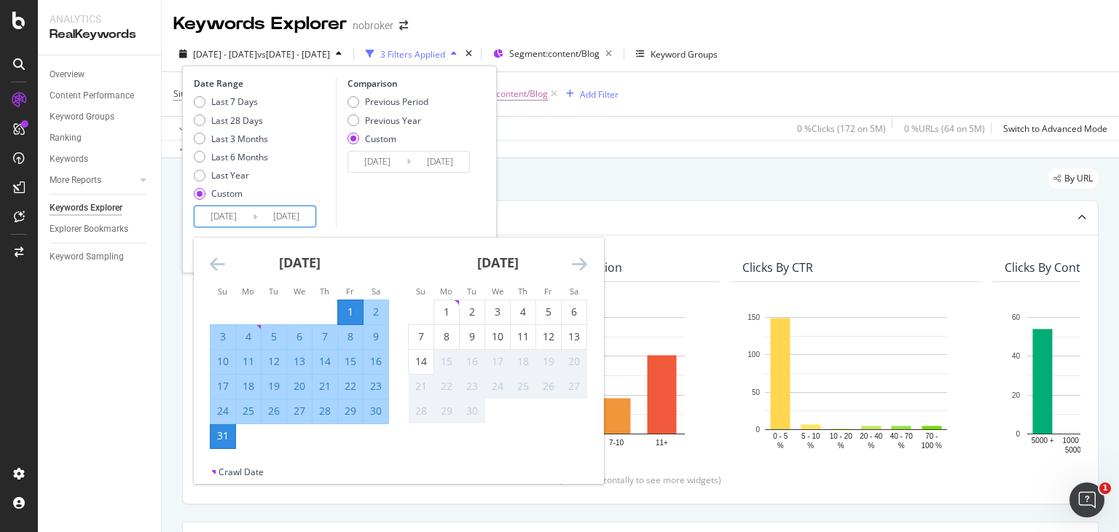
click at [216, 256] on icon "Move backward to switch to the previous month." at bounding box center [217, 263] width 15 height 17
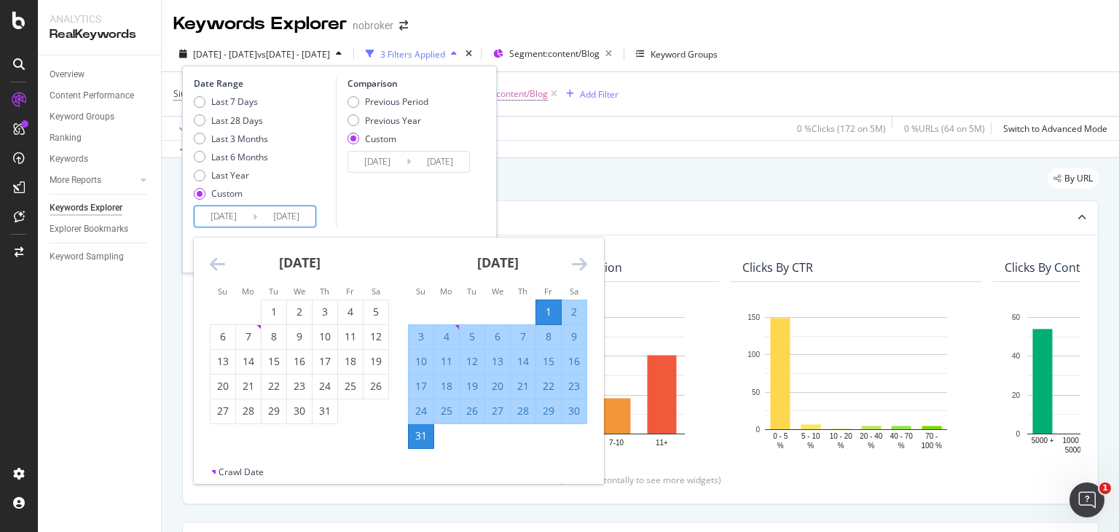
click at [216, 256] on icon "Move backward to switch to the previous month." at bounding box center [217, 263] width 15 height 17
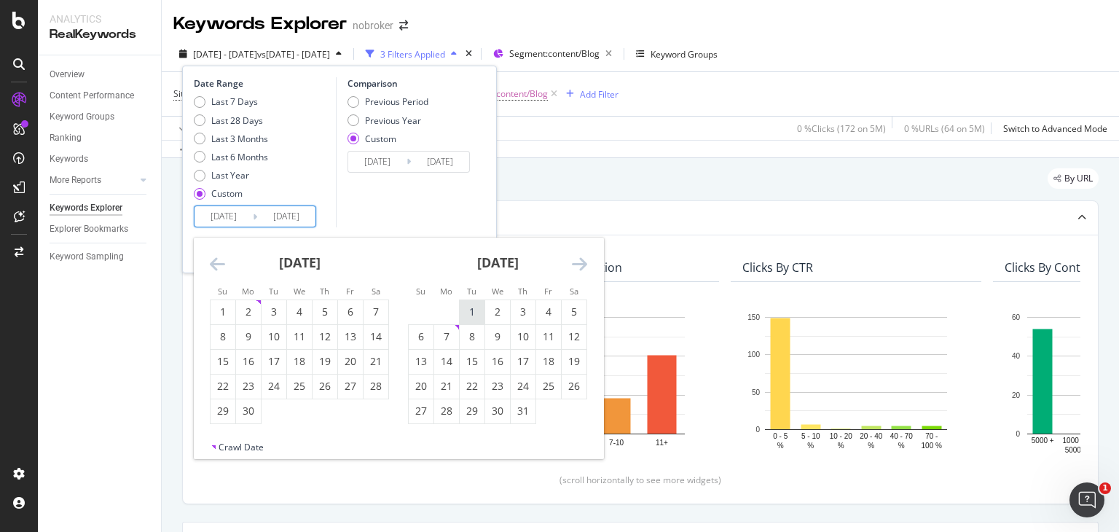
click at [471, 302] on div "1" at bounding box center [472, 312] width 25 height 24
type input "[DATE]"
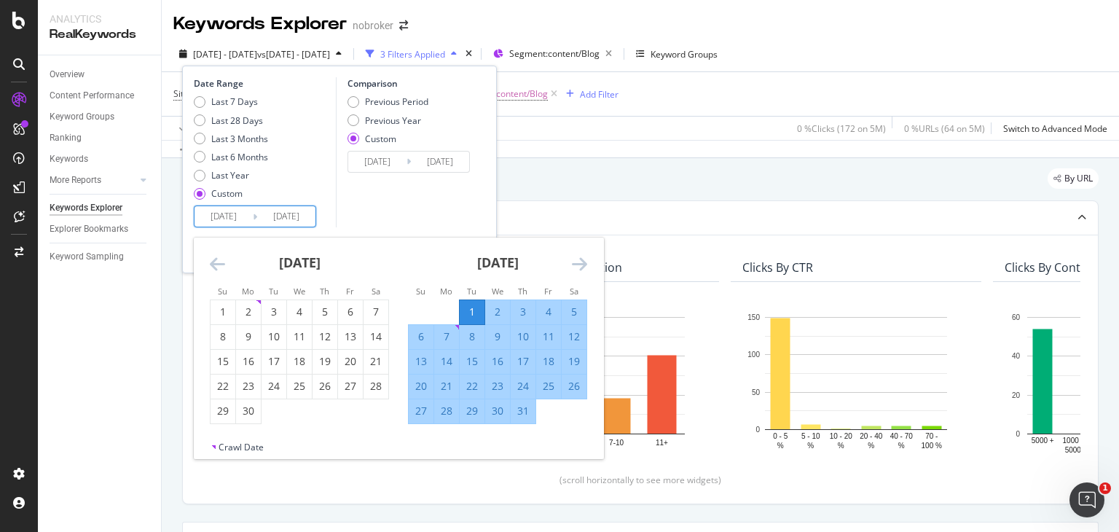
click at [523, 412] on div "31" at bounding box center [523, 411] width 25 height 15
type input "[DATE]"
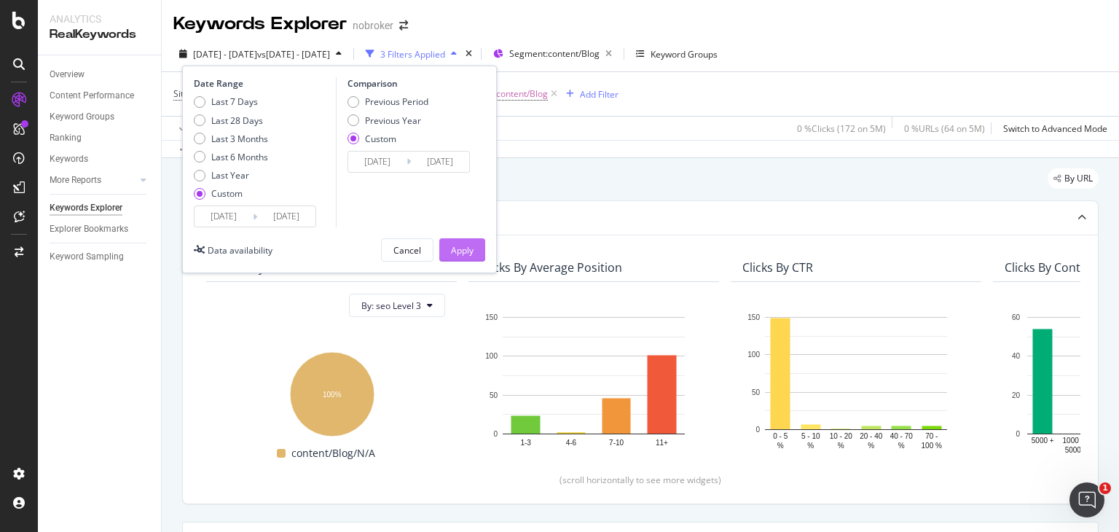
click at [474, 248] on button "Apply" at bounding box center [462, 249] width 46 height 23
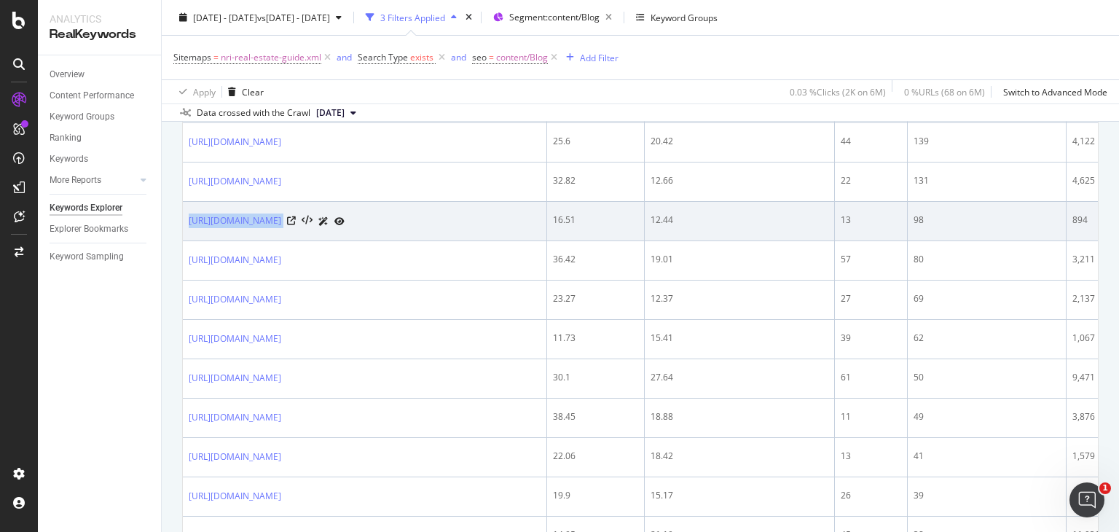
drag, startPoint x: 186, startPoint y: 223, endPoint x: 388, endPoint y: 231, distance: 201.2
click at [388, 231] on td "[URL][DOMAIN_NAME]" at bounding box center [365, 221] width 364 height 39
copy div "[URL][DOMAIN_NAME]"
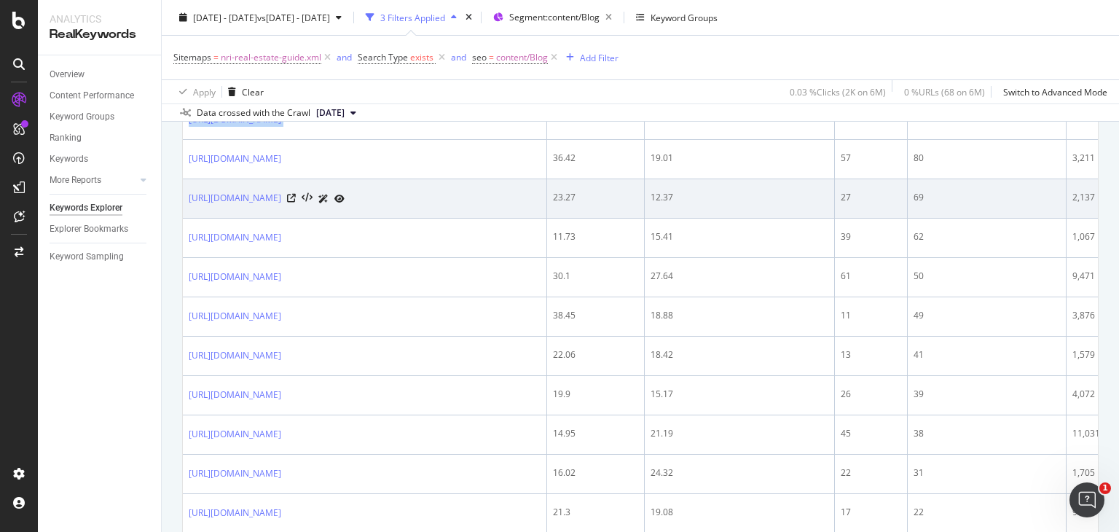
scroll to position [835, 0]
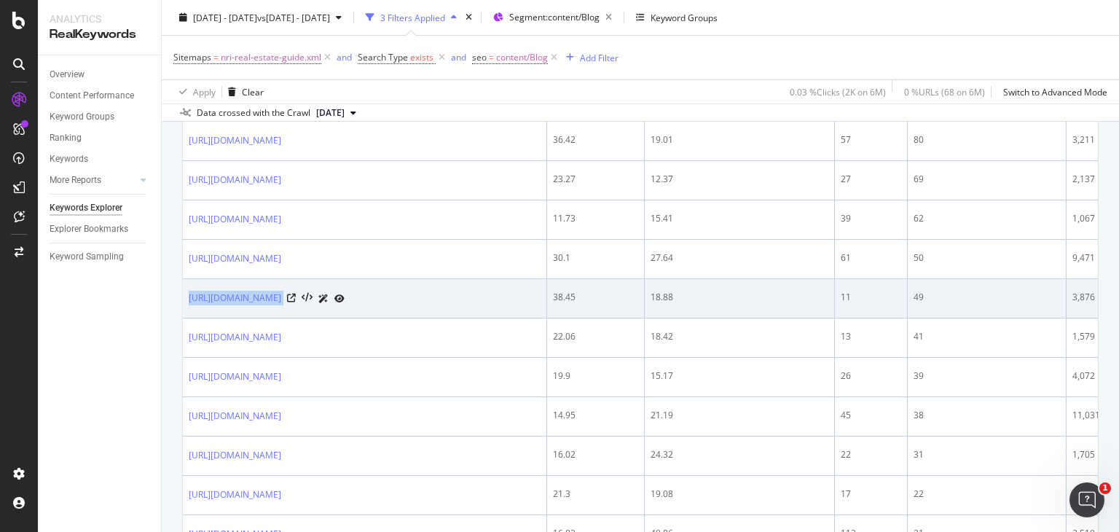
drag, startPoint x: 186, startPoint y: 295, endPoint x: 433, endPoint y: 315, distance: 247.8
click at [433, 315] on td "[URL][DOMAIN_NAME]" at bounding box center [365, 298] width 364 height 39
copy div "[URL][DOMAIN_NAME]"
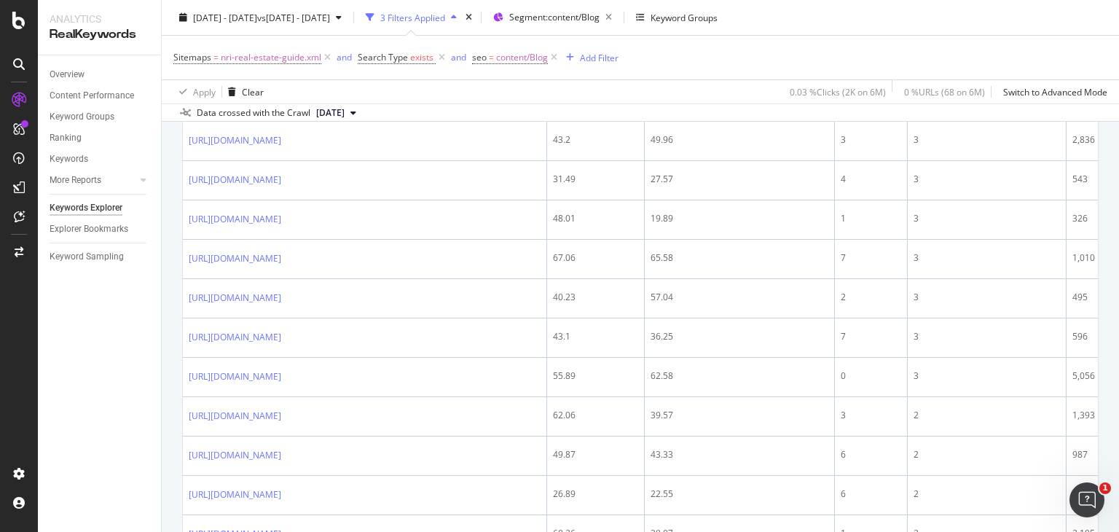
scroll to position [1583, 0]
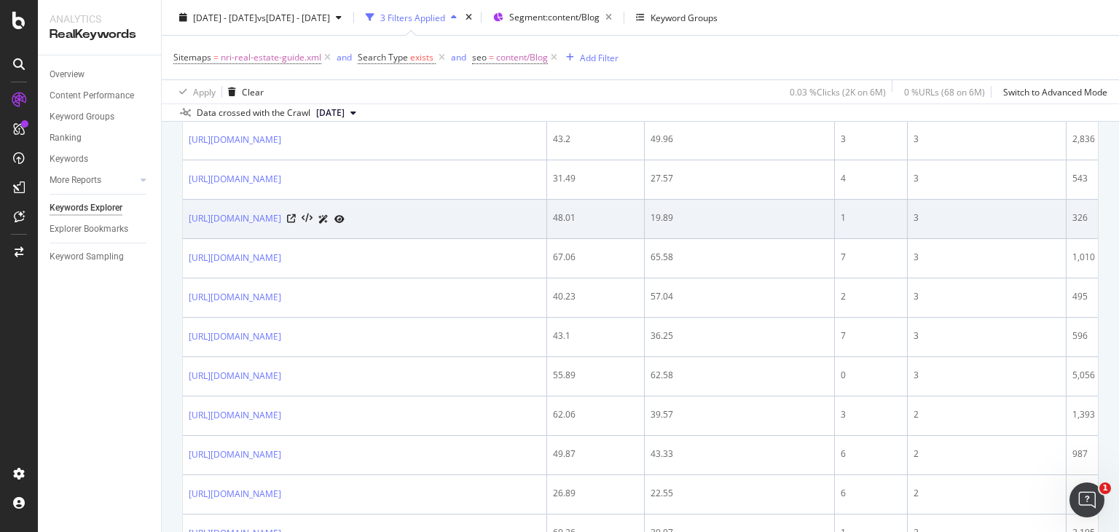
drag, startPoint x: 186, startPoint y: 260, endPoint x: 409, endPoint y: 250, distance: 223.1
click at [409, 239] on td "[URL][DOMAIN_NAME]" at bounding box center [365, 219] width 364 height 39
copy link "[URL][DOMAIN_NAME]"
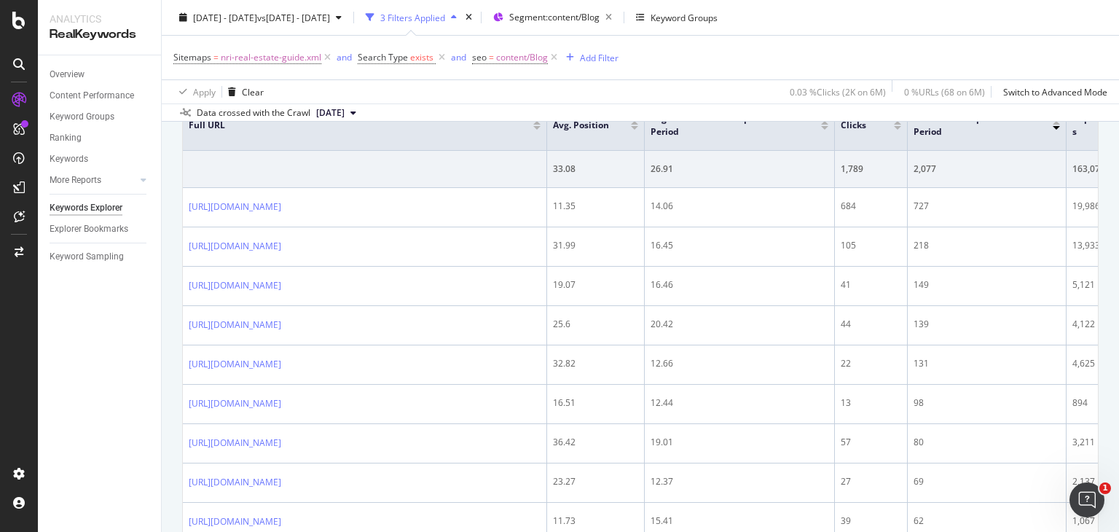
scroll to position [541, 0]
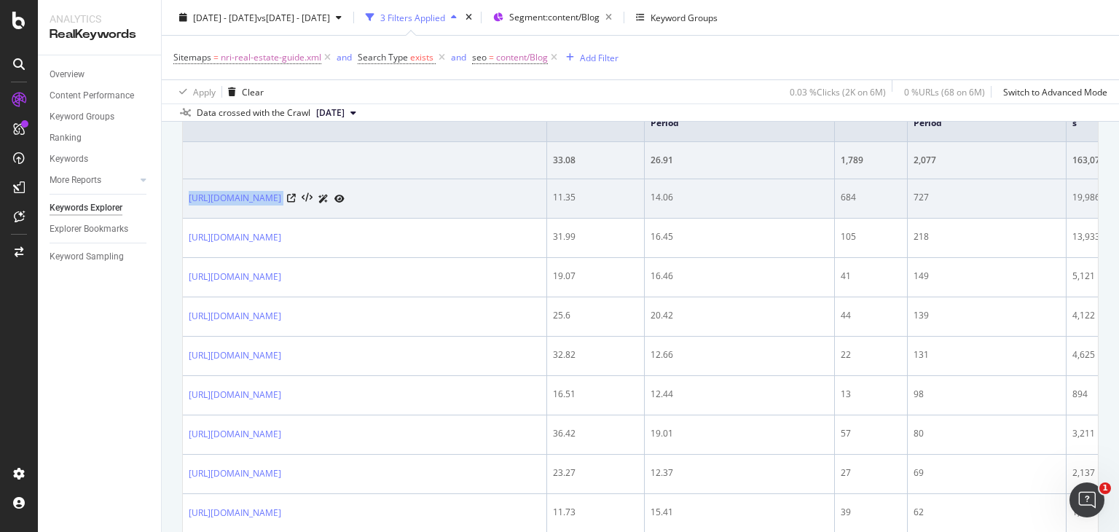
drag, startPoint x: 186, startPoint y: 188, endPoint x: 438, endPoint y: 186, distance: 251.3
click at [438, 186] on td "[URL][DOMAIN_NAME]" at bounding box center [365, 198] width 364 height 39
copy div "[URL][DOMAIN_NAME]"
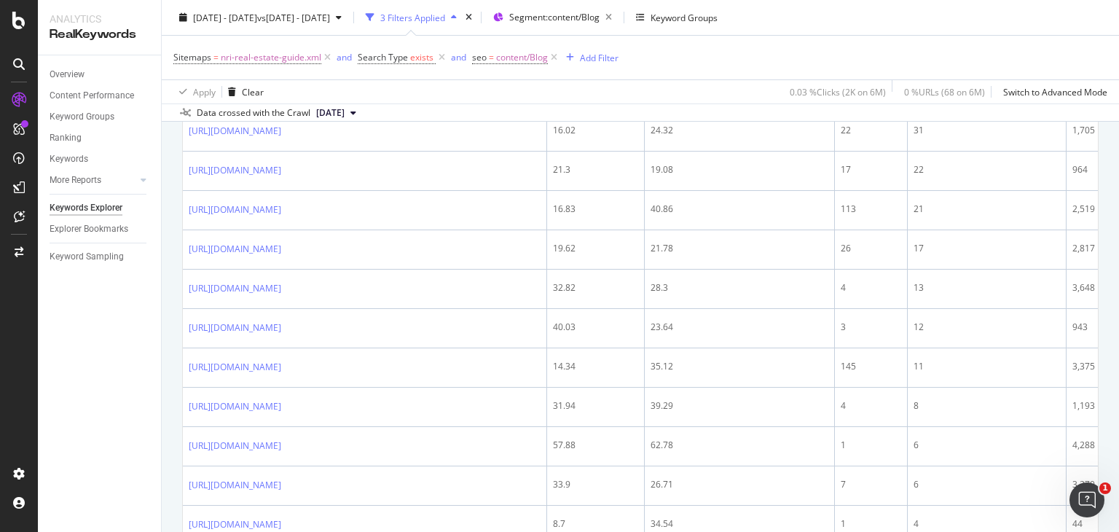
scroll to position [1165, 0]
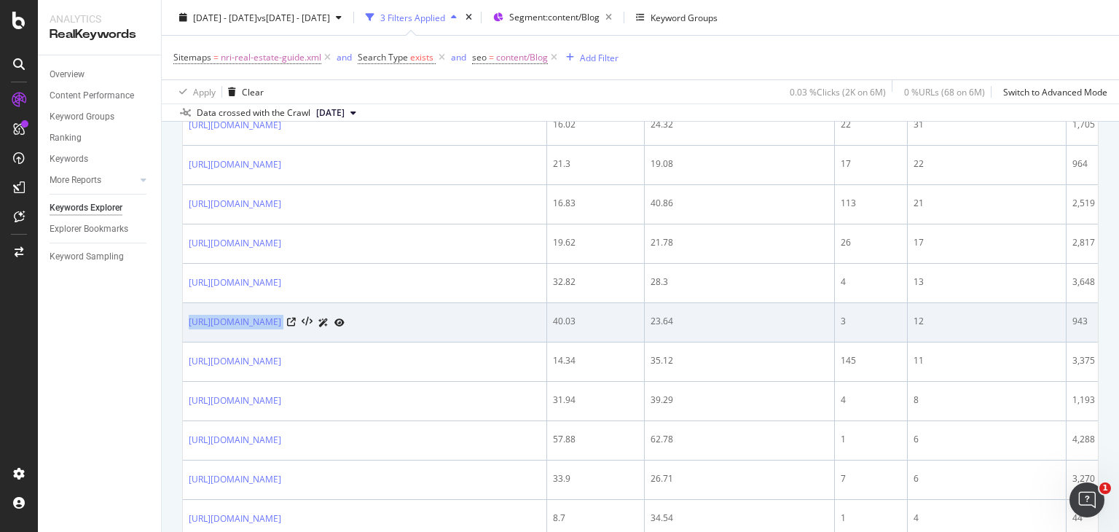
drag, startPoint x: 186, startPoint y: 339, endPoint x: 407, endPoint y: 349, distance: 220.9
click at [407, 342] on td "[URL][DOMAIN_NAME]" at bounding box center [365, 322] width 364 height 39
copy div "[URL][DOMAIN_NAME]"
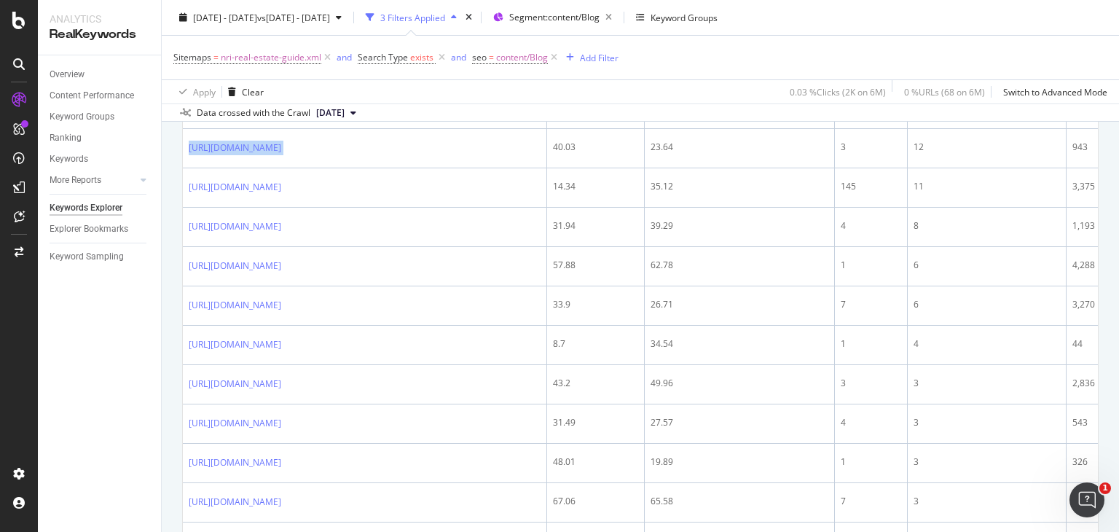
scroll to position [1346, 0]
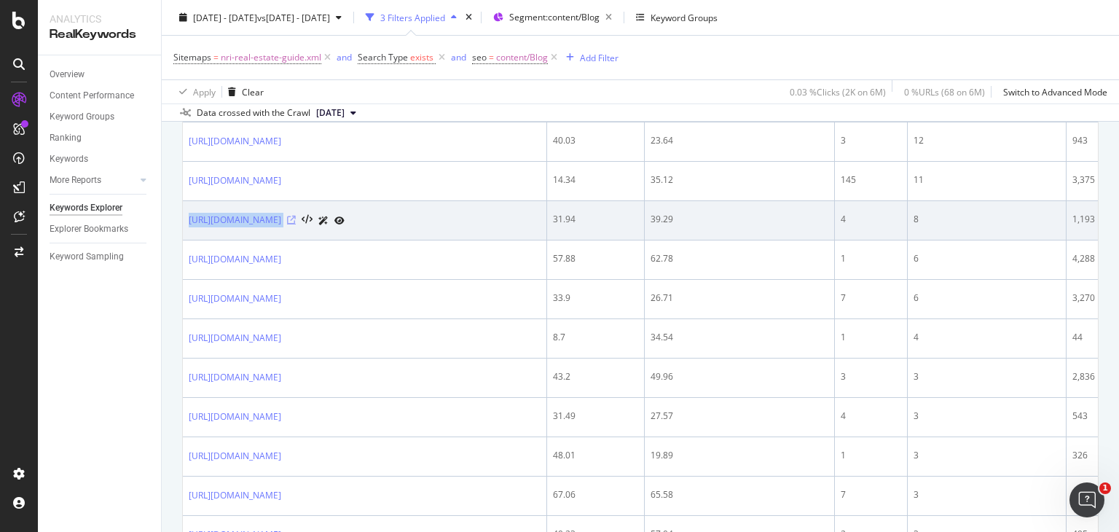
drag, startPoint x: 184, startPoint y: 251, endPoint x: 444, endPoint y: 258, distance: 260.9
click at [444, 240] on td "[URL][DOMAIN_NAME]" at bounding box center [365, 220] width 364 height 39
copy div "[URL][DOMAIN_NAME]"
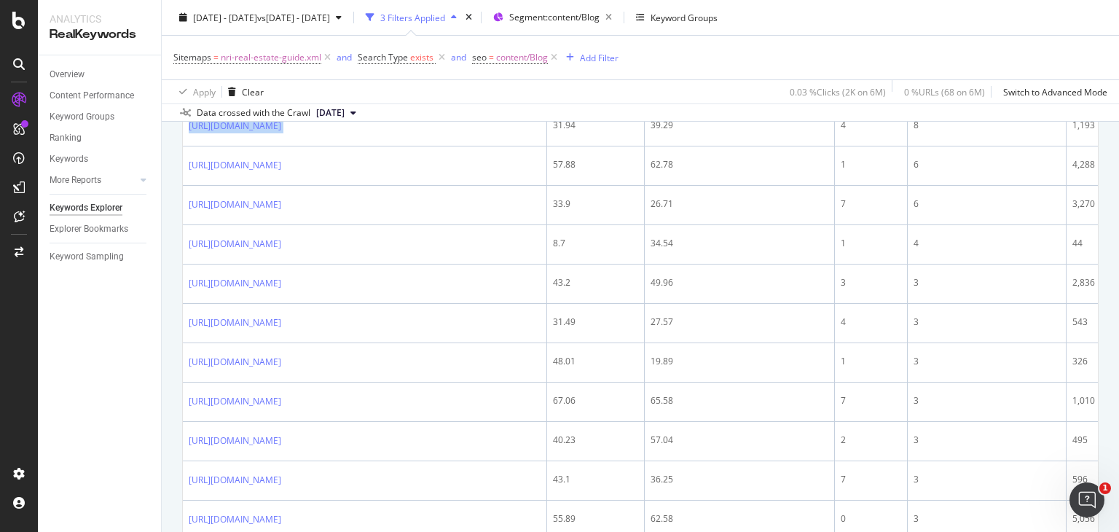
scroll to position [1461, 0]
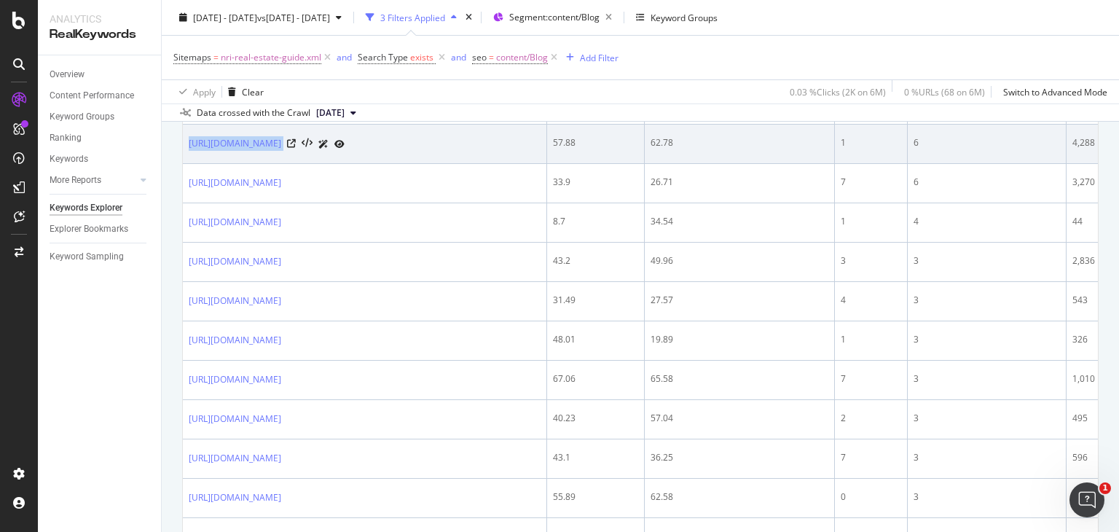
drag, startPoint x: 188, startPoint y: 171, endPoint x: 391, endPoint y: 174, distance: 203.3
click at [391, 164] on td "[URL][DOMAIN_NAME]" at bounding box center [365, 144] width 364 height 39
copy div "[URL][DOMAIN_NAME]"
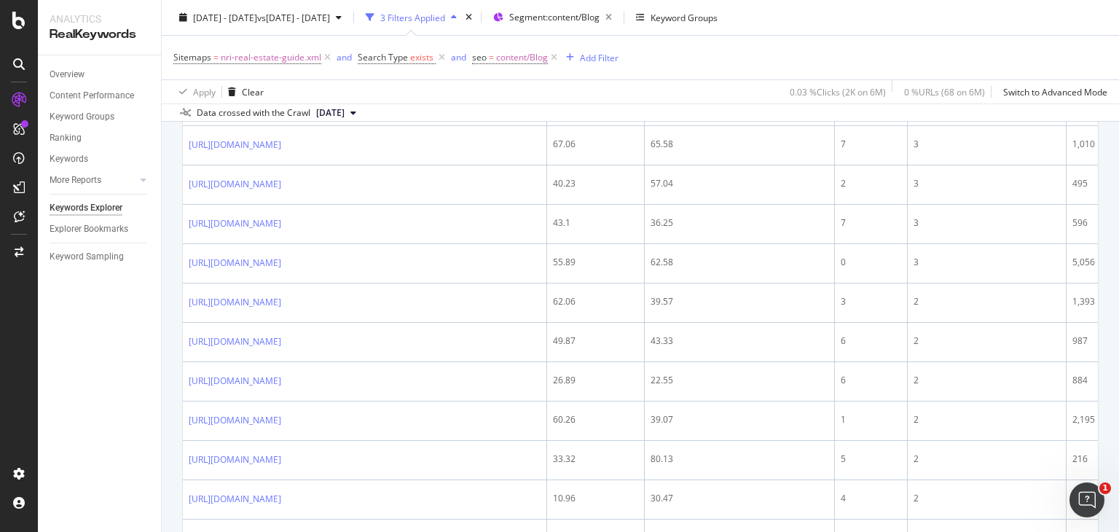
scroll to position [1695, 0]
click at [307, 127] on td "[URL][DOMAIN_NAME]" at bounding box center [365, 106] width 364 height 39
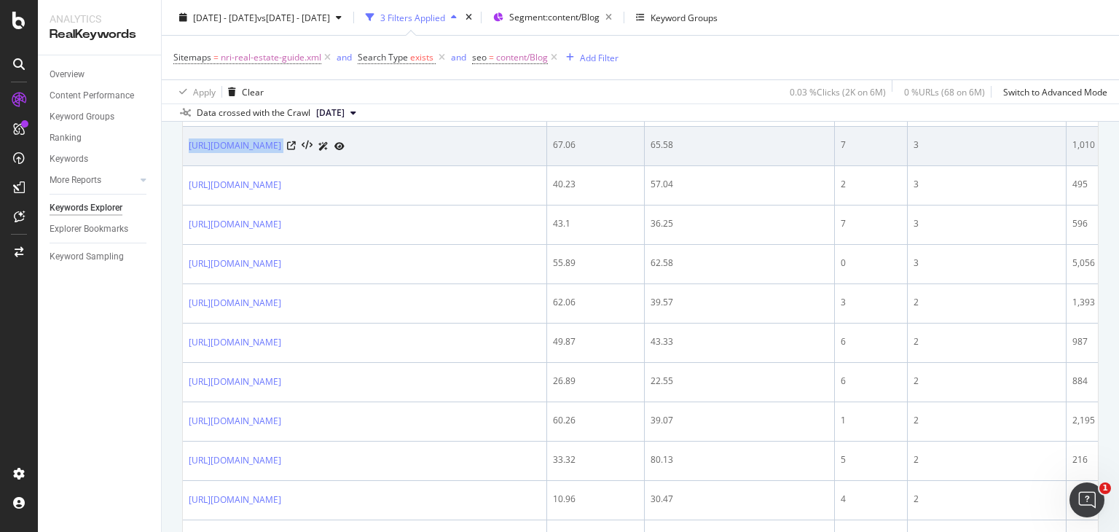
drag, startPoint x: 184, startPoint y: 183, endPoint x: 411, endPoint y: 186, distance: 227.3
click at [411, 166] on td "[URL][DOMAIN_NAME]" at bounding box center [365, 146] width 364 height 39
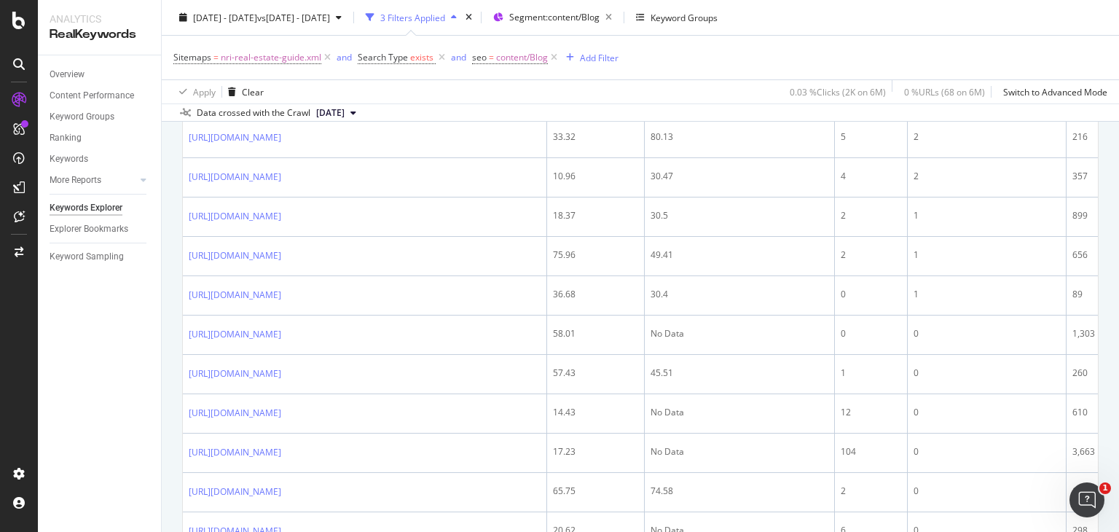
scroll to position [2022, 0]
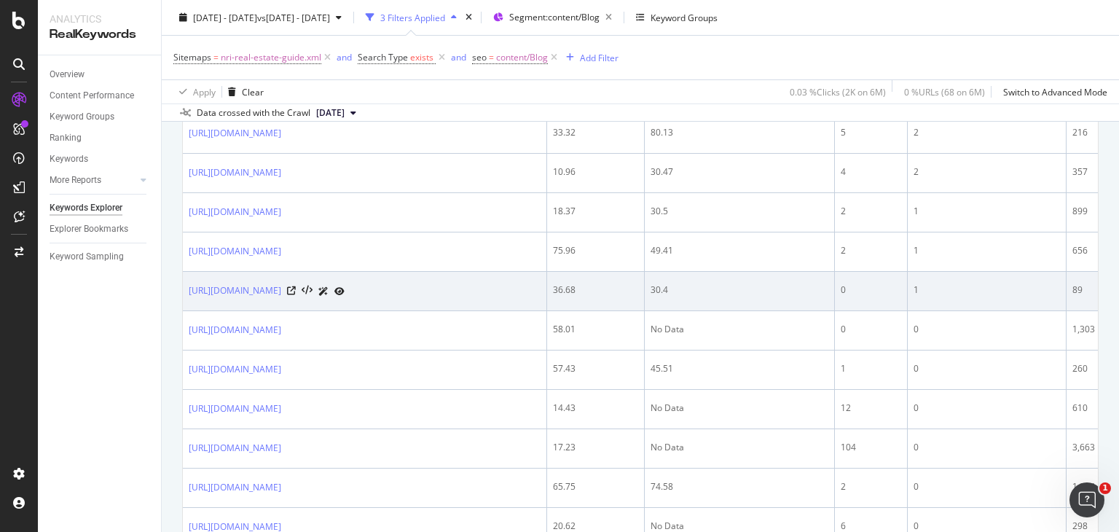
drag, startPoint x: 186, startPoint y: 344, endPoint x: 437, endPoint y: 342, distance: 251.3
click at [437, 311] on td "[URL][DOMAIN_NAME]" at bounding box center [365, 291] width 364 height 39
